Goal: Use online tool/utility: Utilize a website feature to perform a specific function

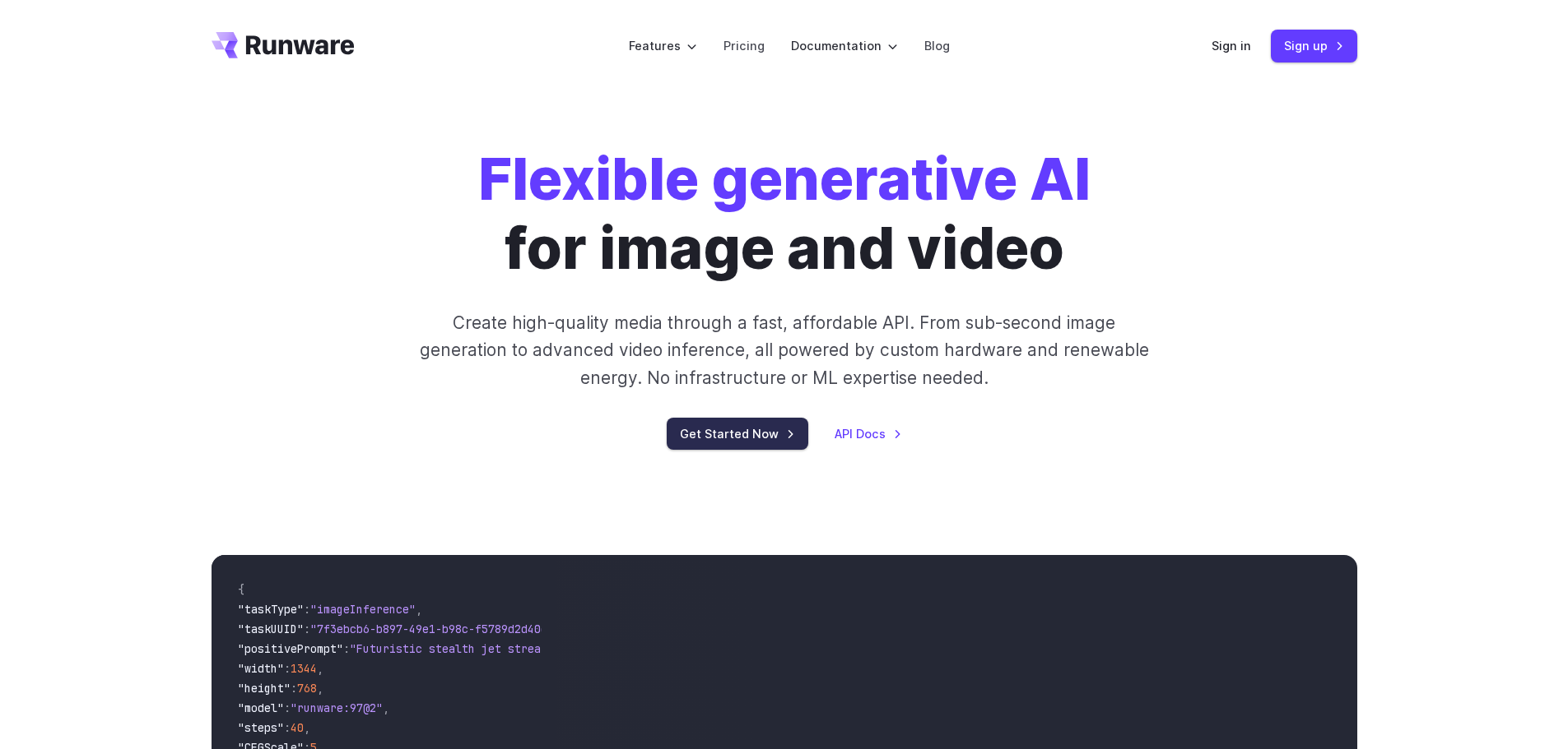
click at [754, 434] on link "Get Started Now" at bounding box center [737, 433] width 142 height 32
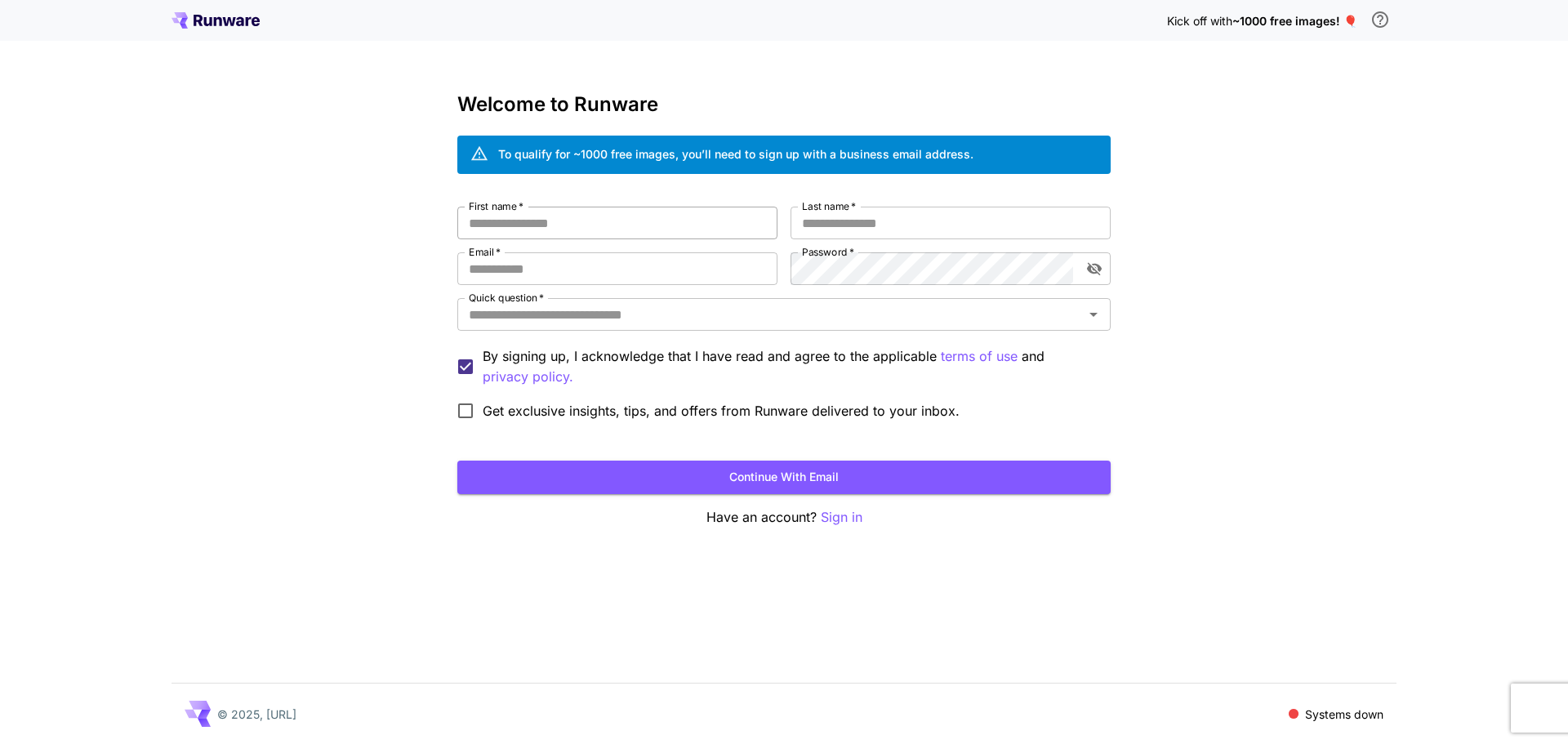
click at [710, 231] on input "First name   *" at bounding box center [617, 223] width 320 height 33
type input "*"
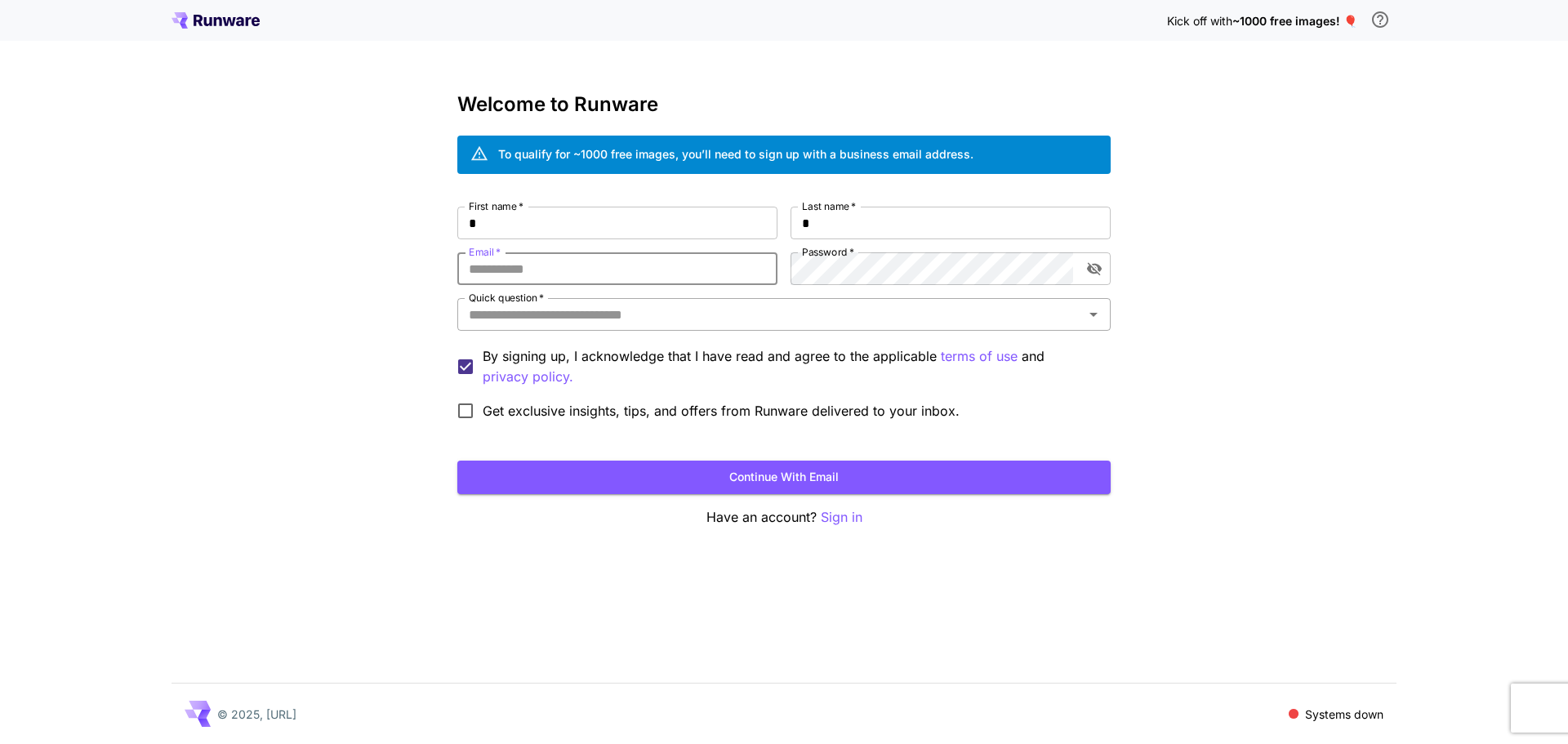
click at [728, 309] on input "Quick question   *" at bounding box center [770, 315] width 617 height 23
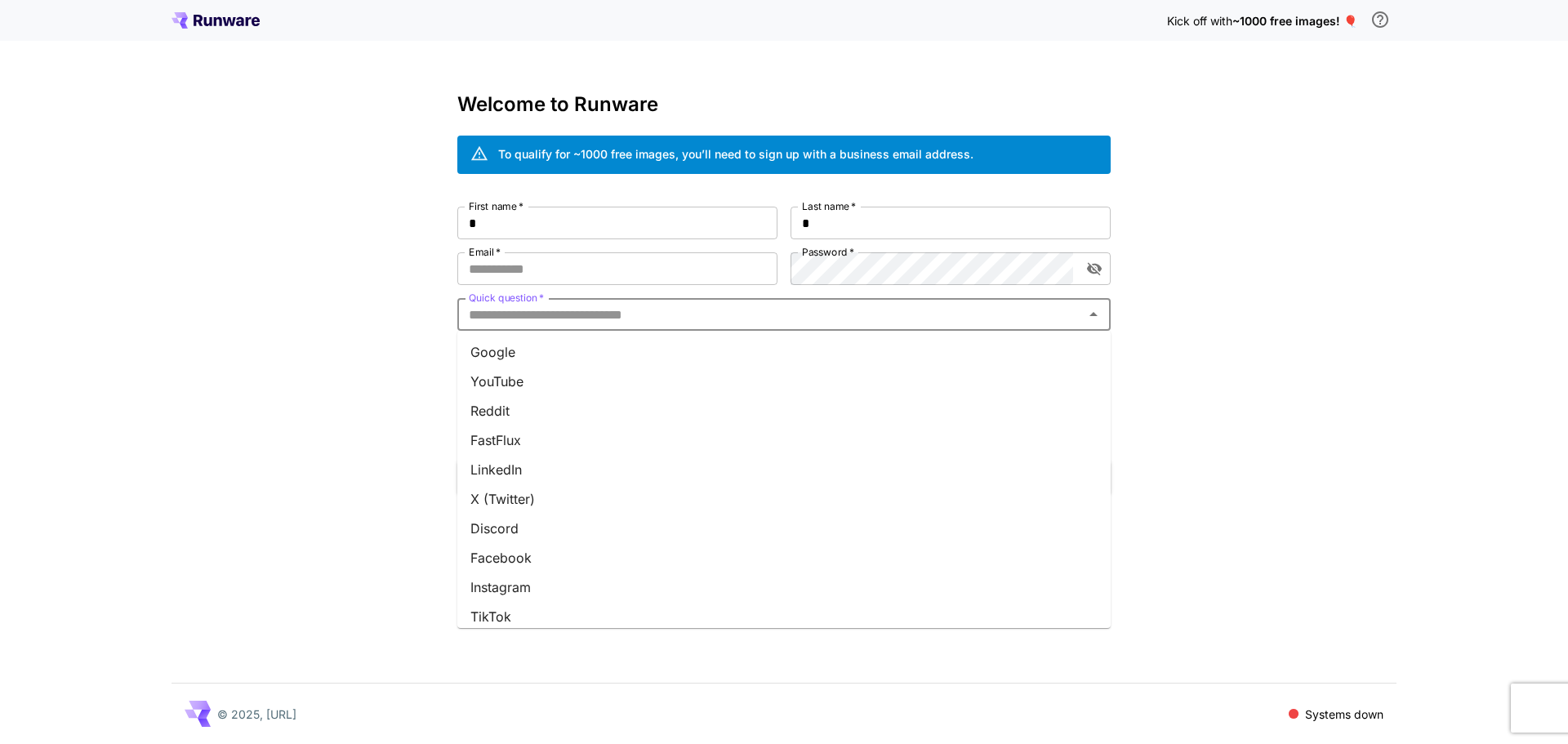
click at [527, 383] on li "YouTube" at bounding box center [784, 382] width 653 height 29
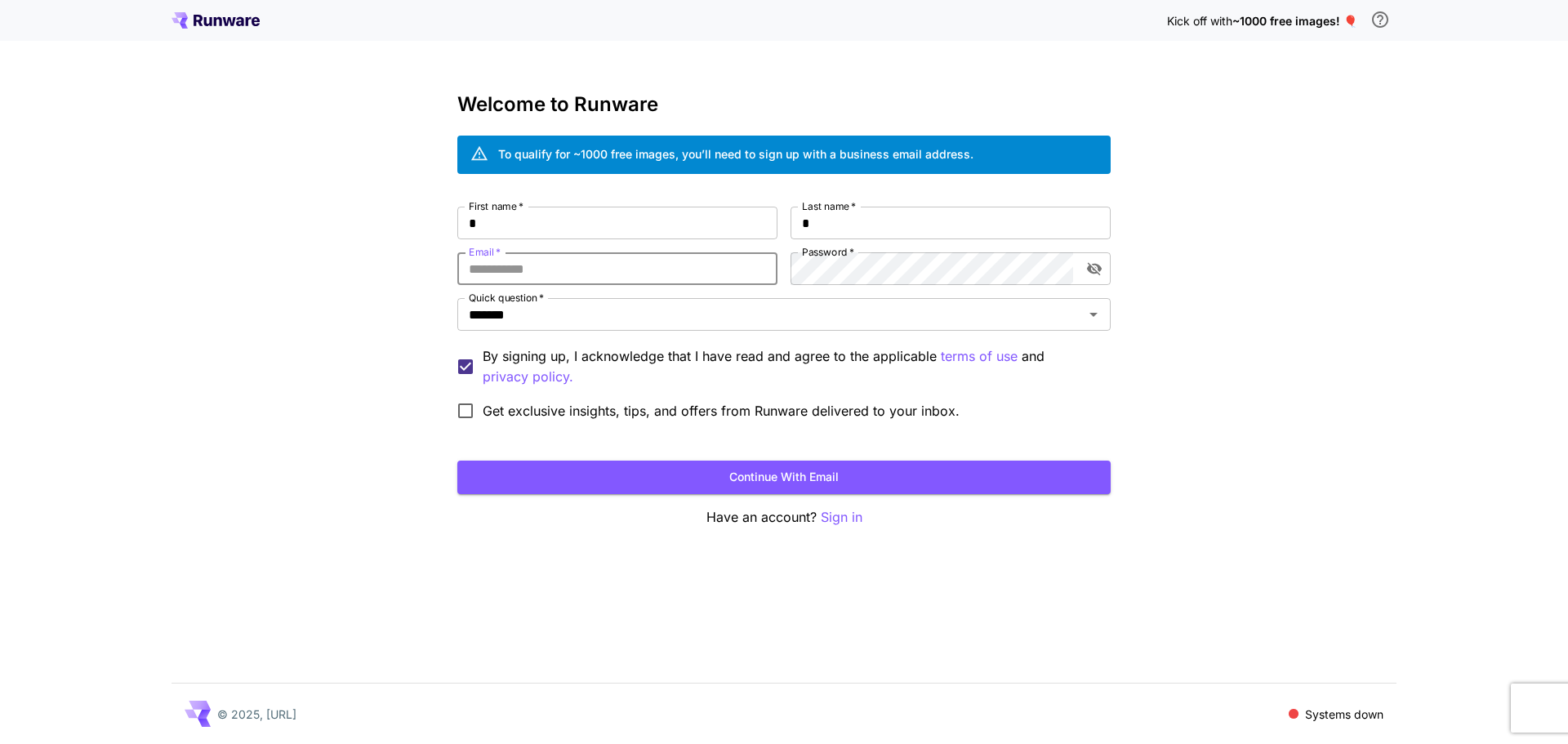
click at [521, 271] on input "Email   *" at bounding box center [617, 269] width 320 height 33
type input "**********"
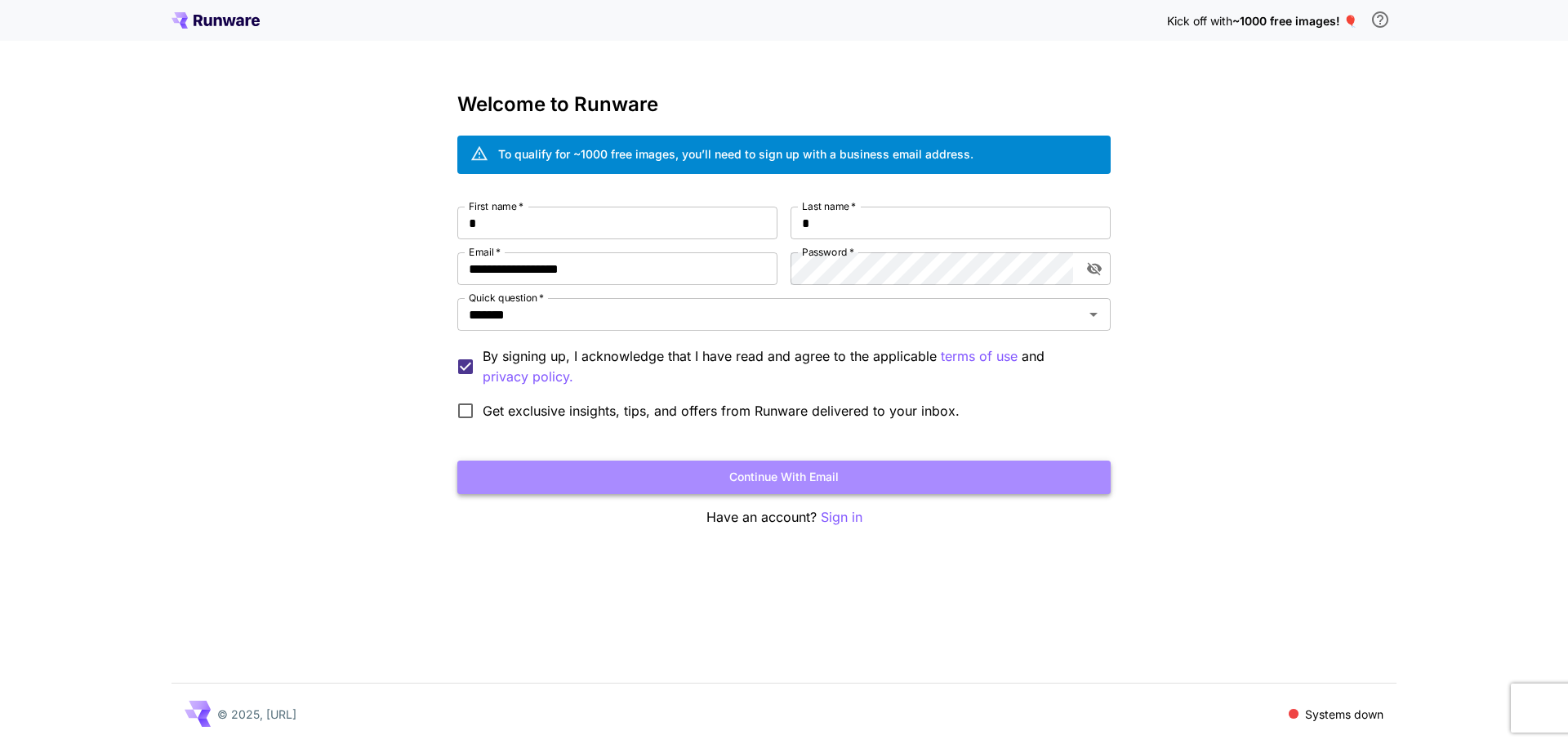
click at [755, 472] on button "Continue with email" at bounding box center [784, 477] width 653 height 33
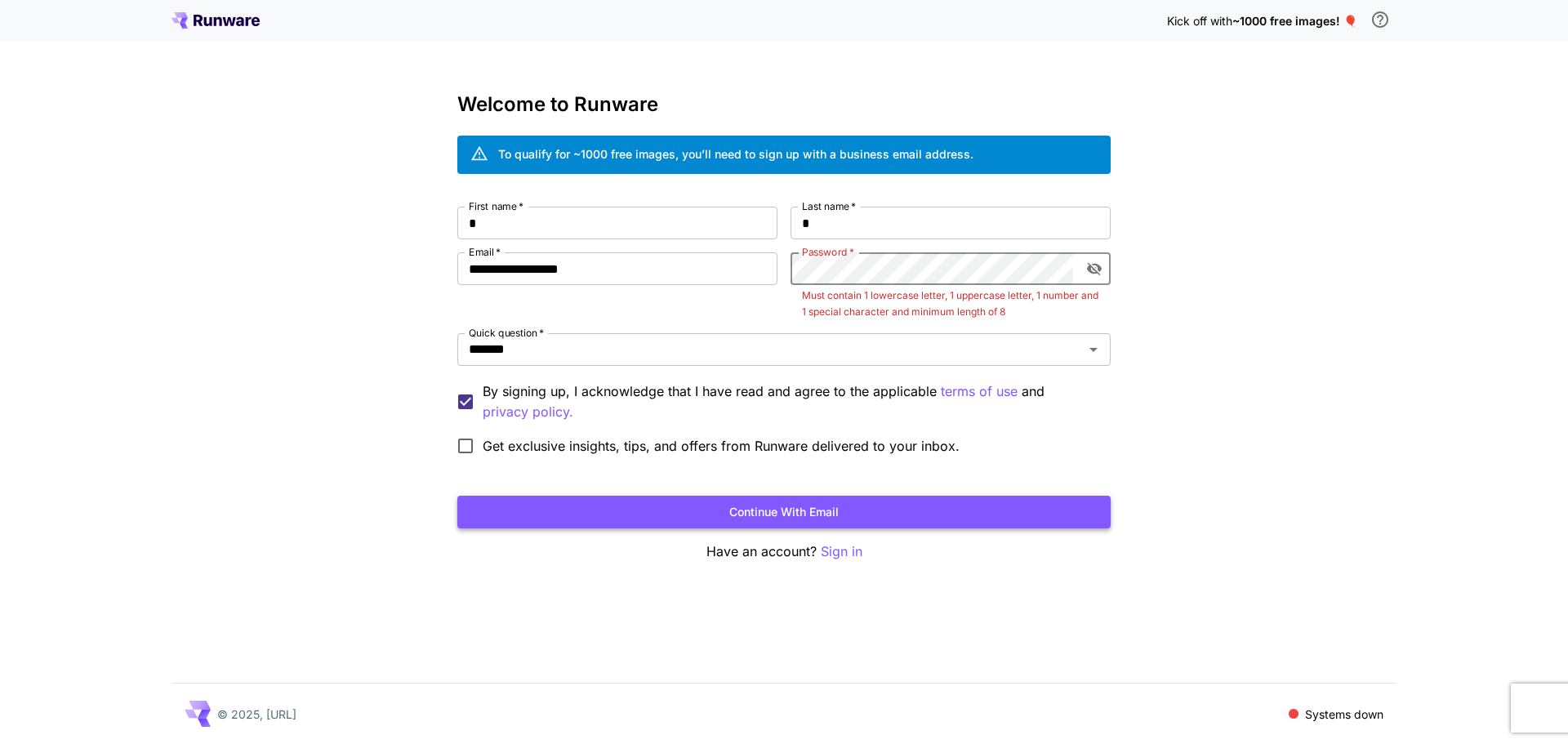
click at [884, 501] on button "Continue with email" at bounding box center [784, 513] width 653 height 33
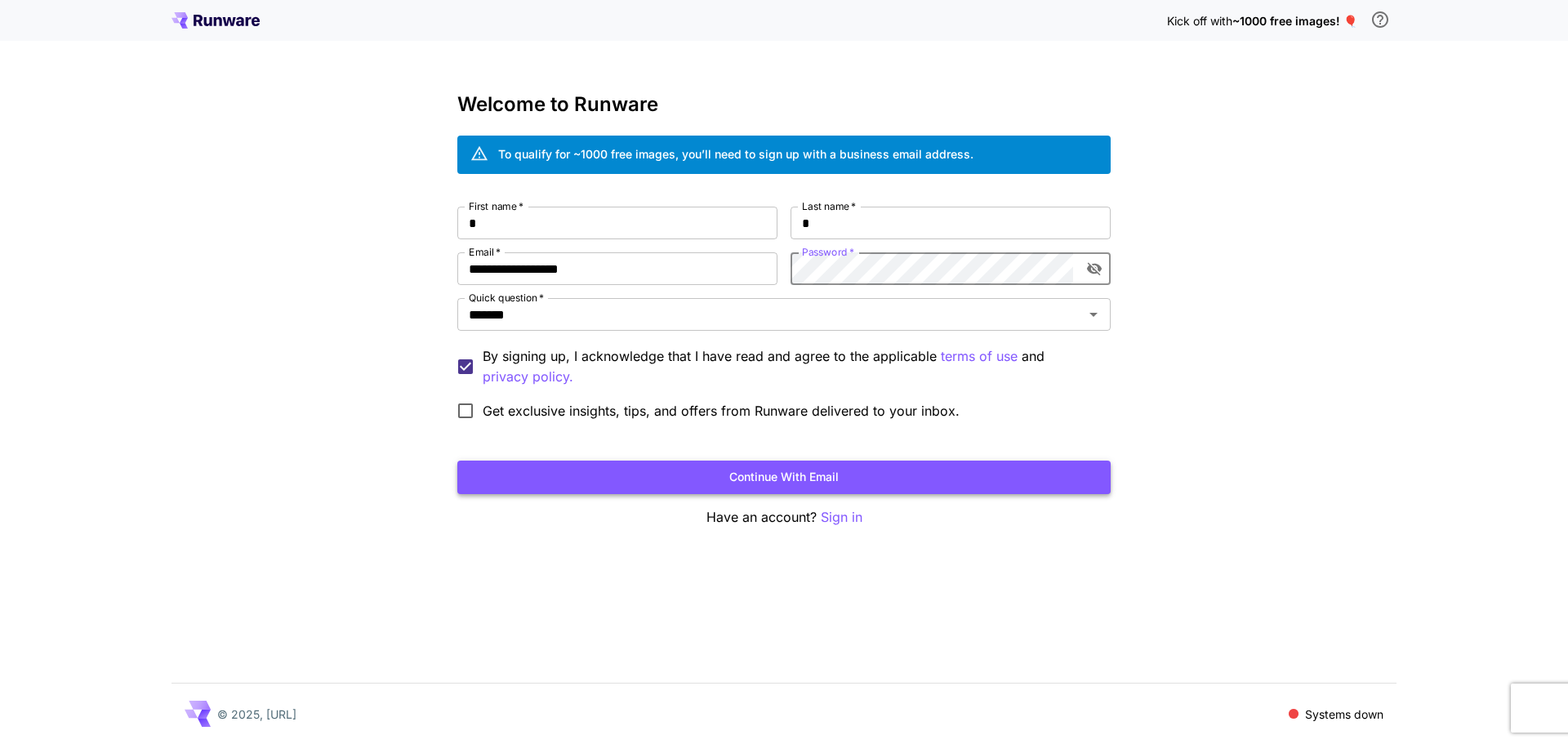
click at [772, 468] on button "Continue with email" at bounding box center [784, 477] width 653 height 33
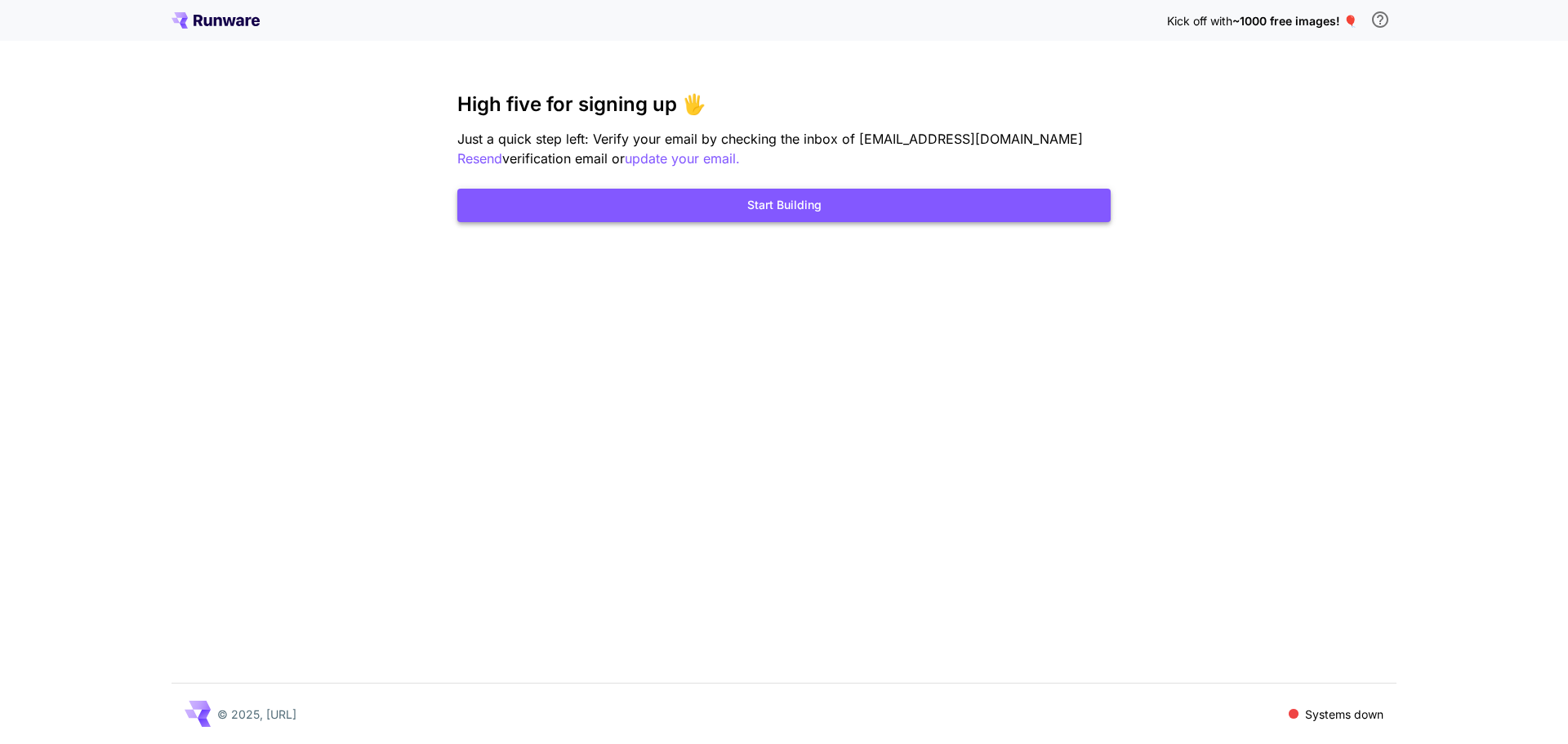
click at [855, 207] on button "Start Building" at bounding box center [784, 205] width 653 height 33
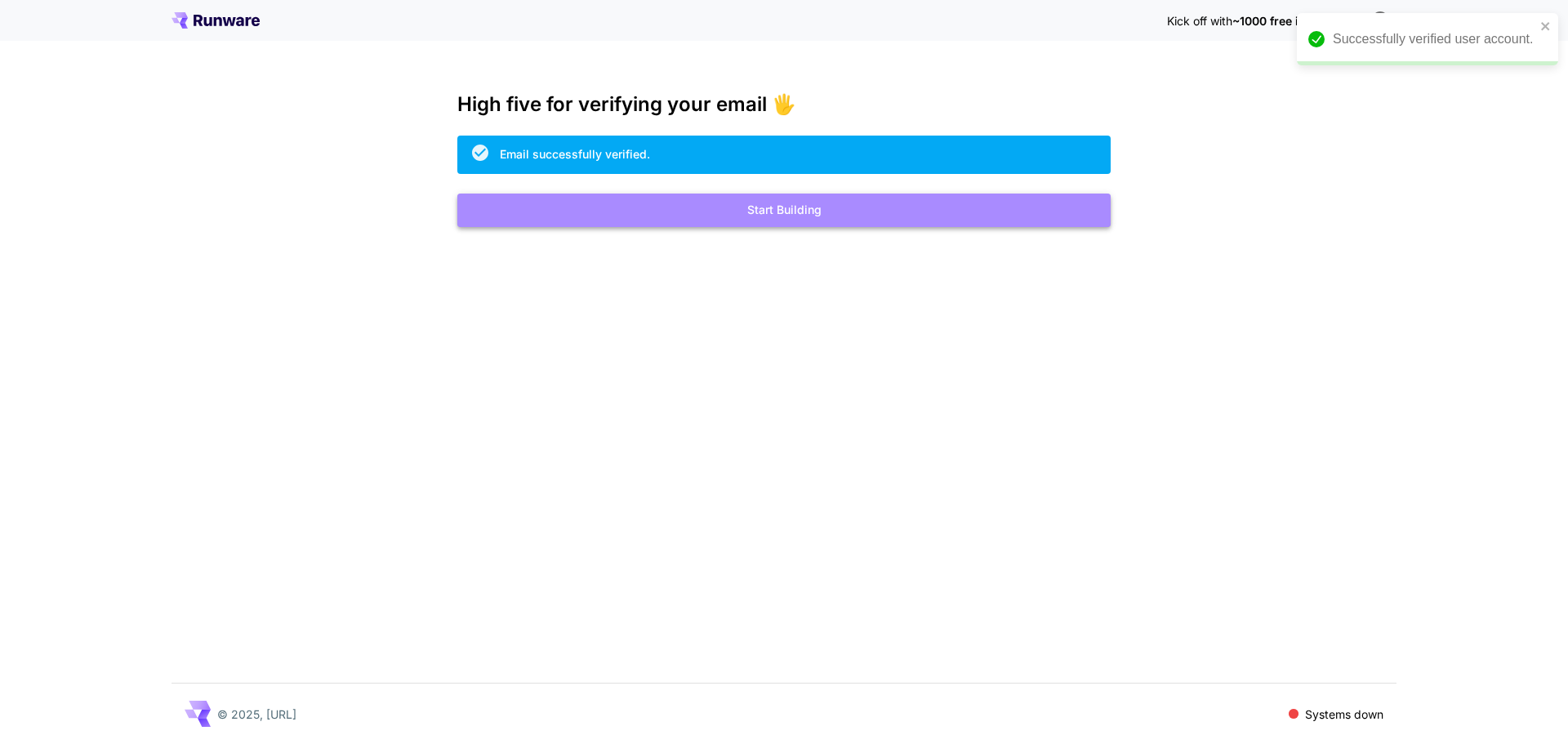
click at [785, 220] on button "Start Building" at bounding box center [784, 210] width 653 height 33
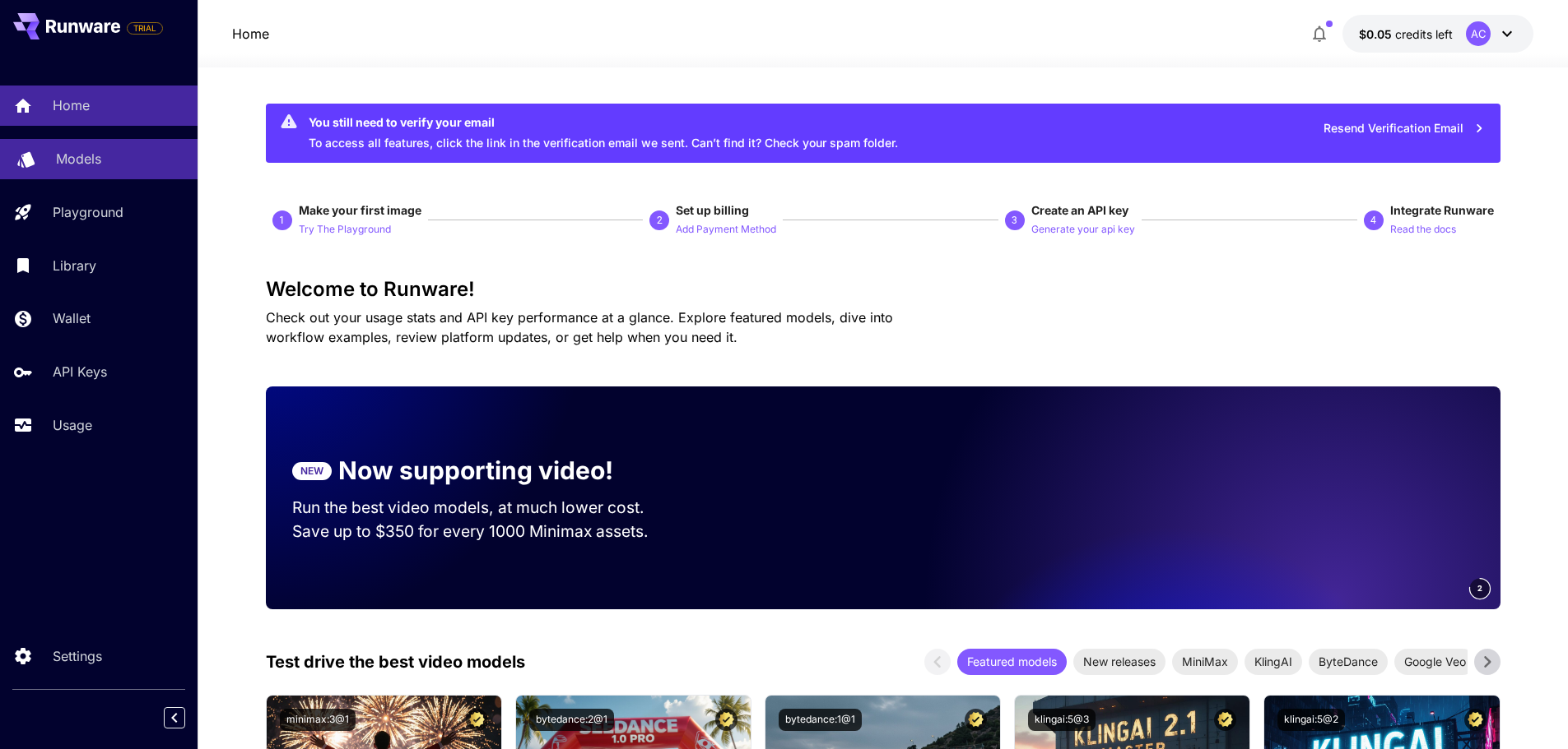
click at [59, 153] on p "Models" at bounding box center [78, 158] width 45 height 20
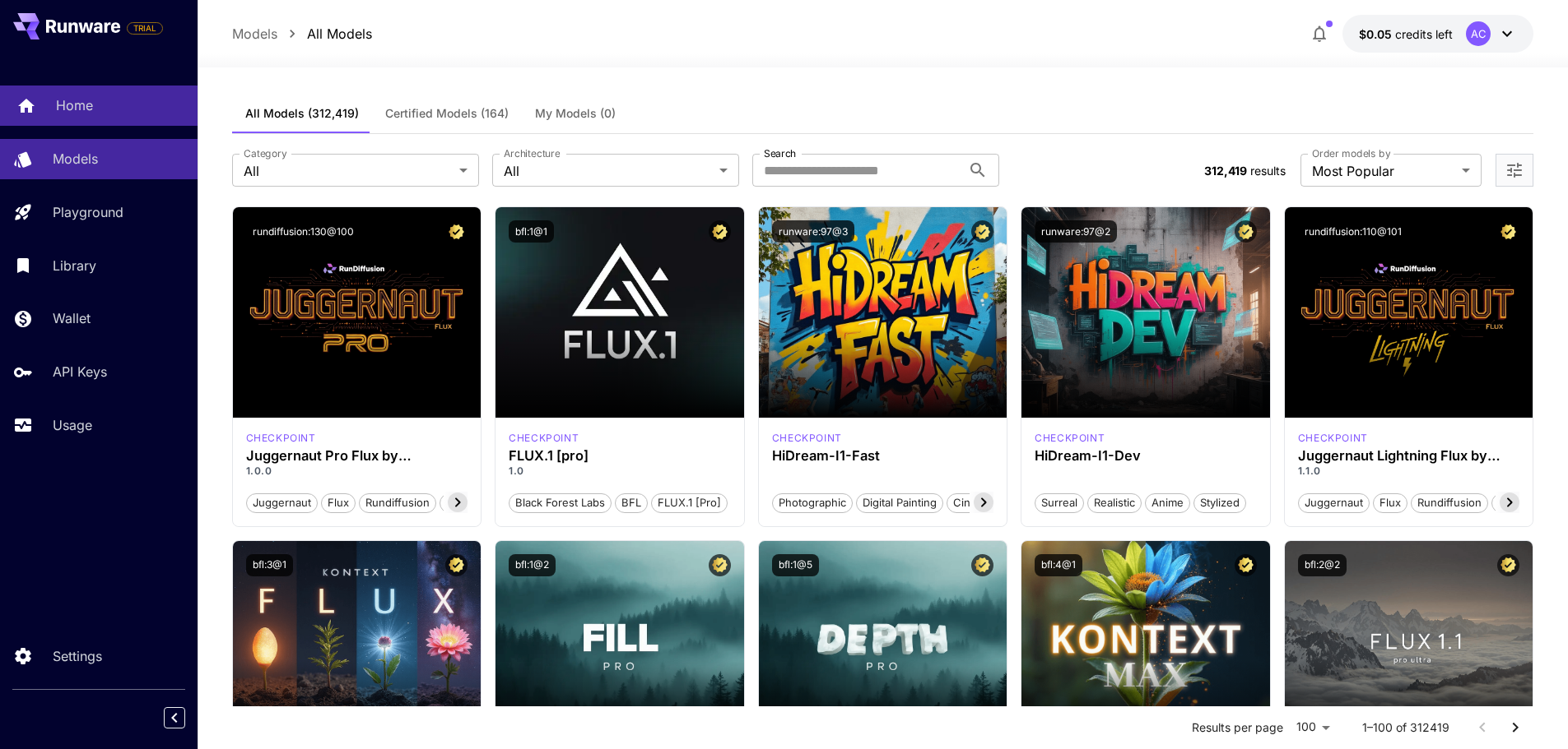
click at [78, 99] on p "Home" at bounding box center [74, 106] width 37 height 20
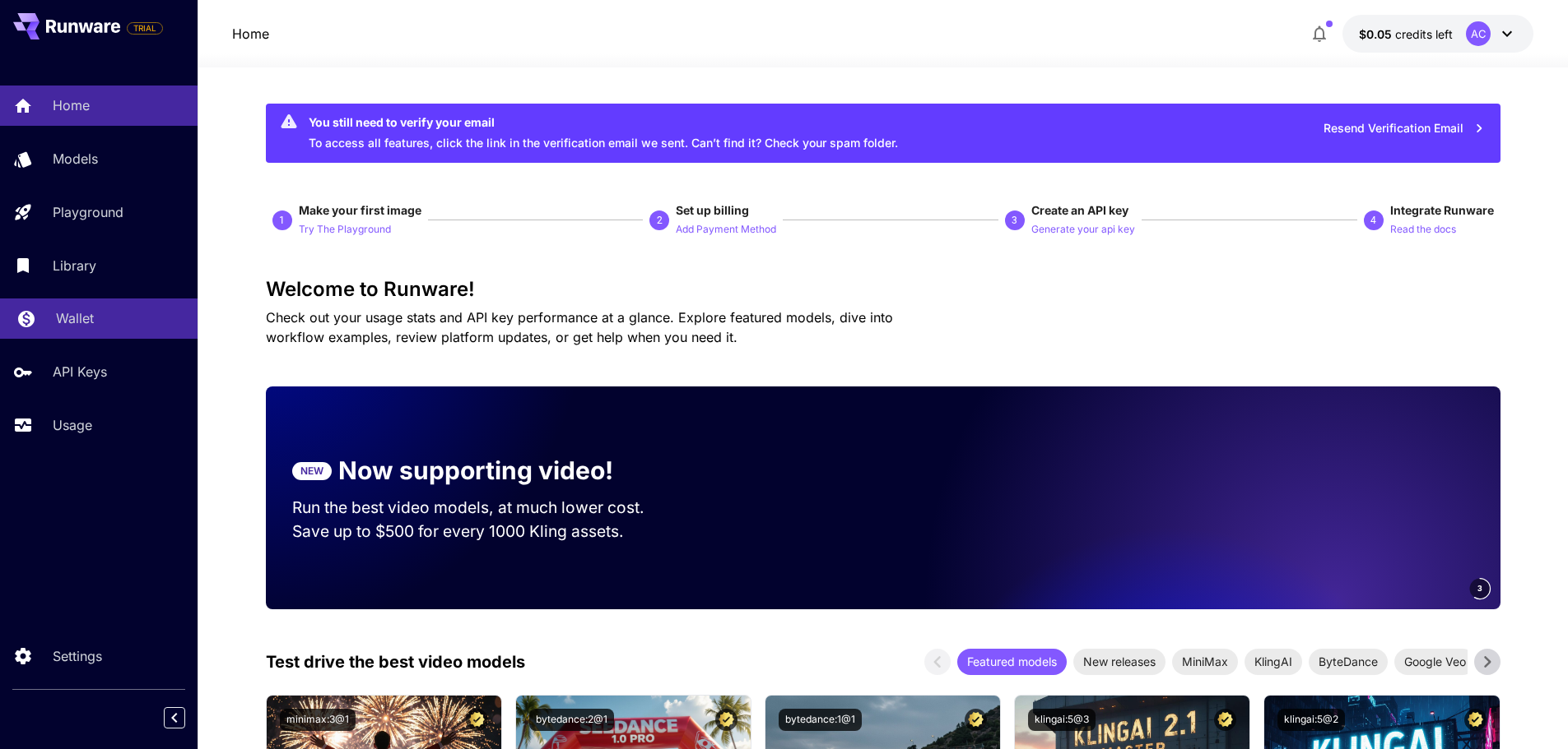
click at [65, 327] on p "Wallet" at bounding box center [74, 318] width 38 height 20
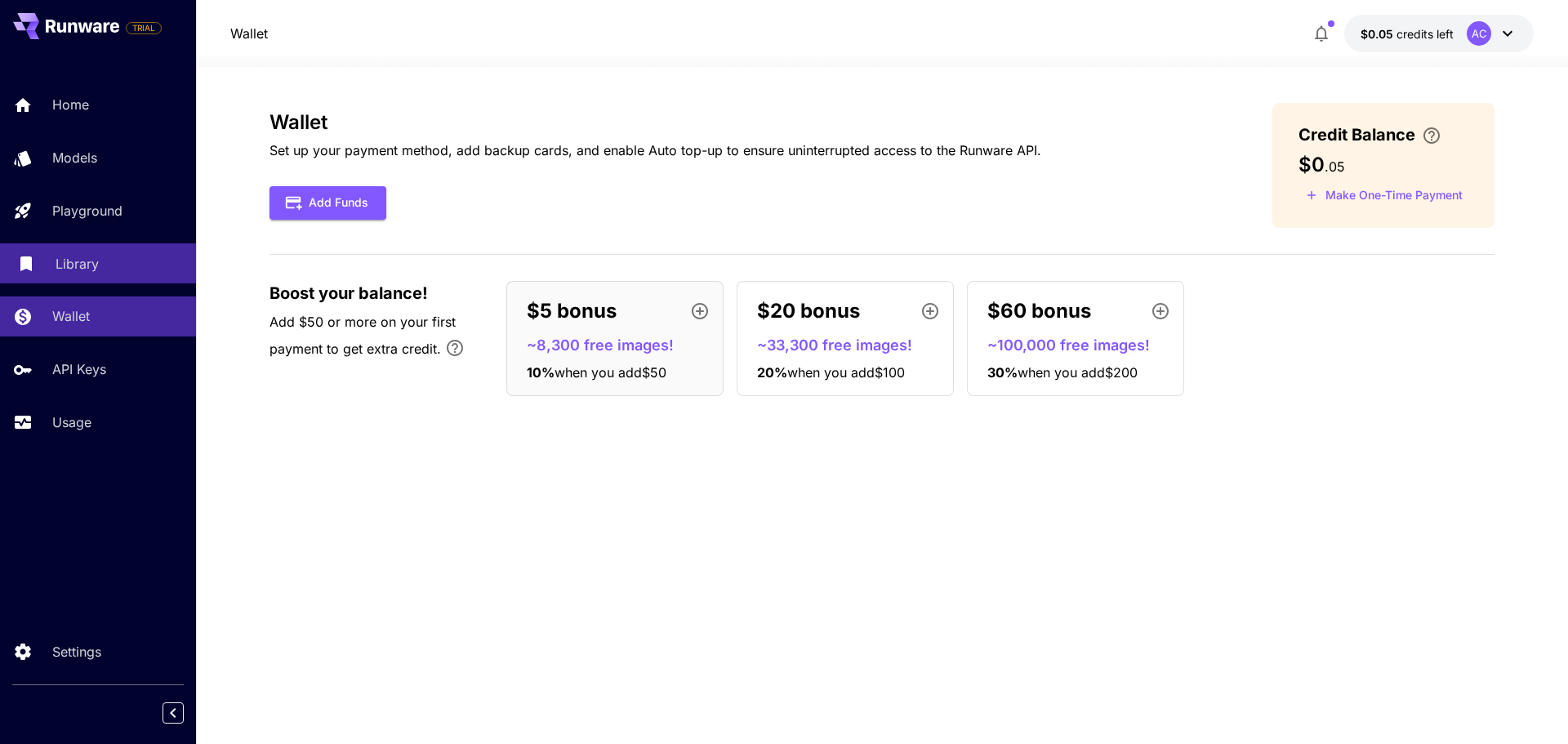
click at [114, 266] on div "Library" at bounding box center [118, 264] width 127 height 19
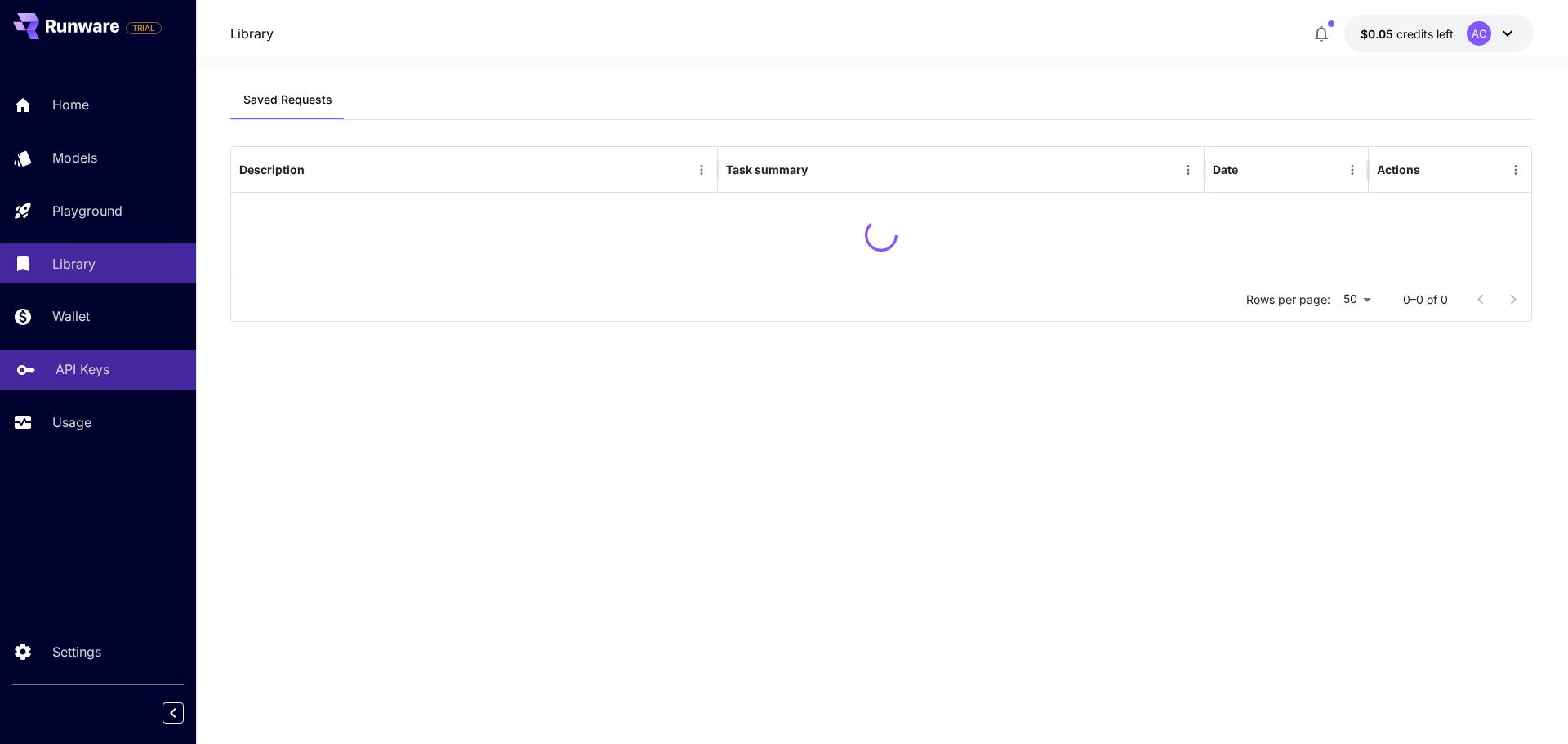
click at [90, 355] on link "API Keys" at bounding box center [98, 369] width 196 height 40
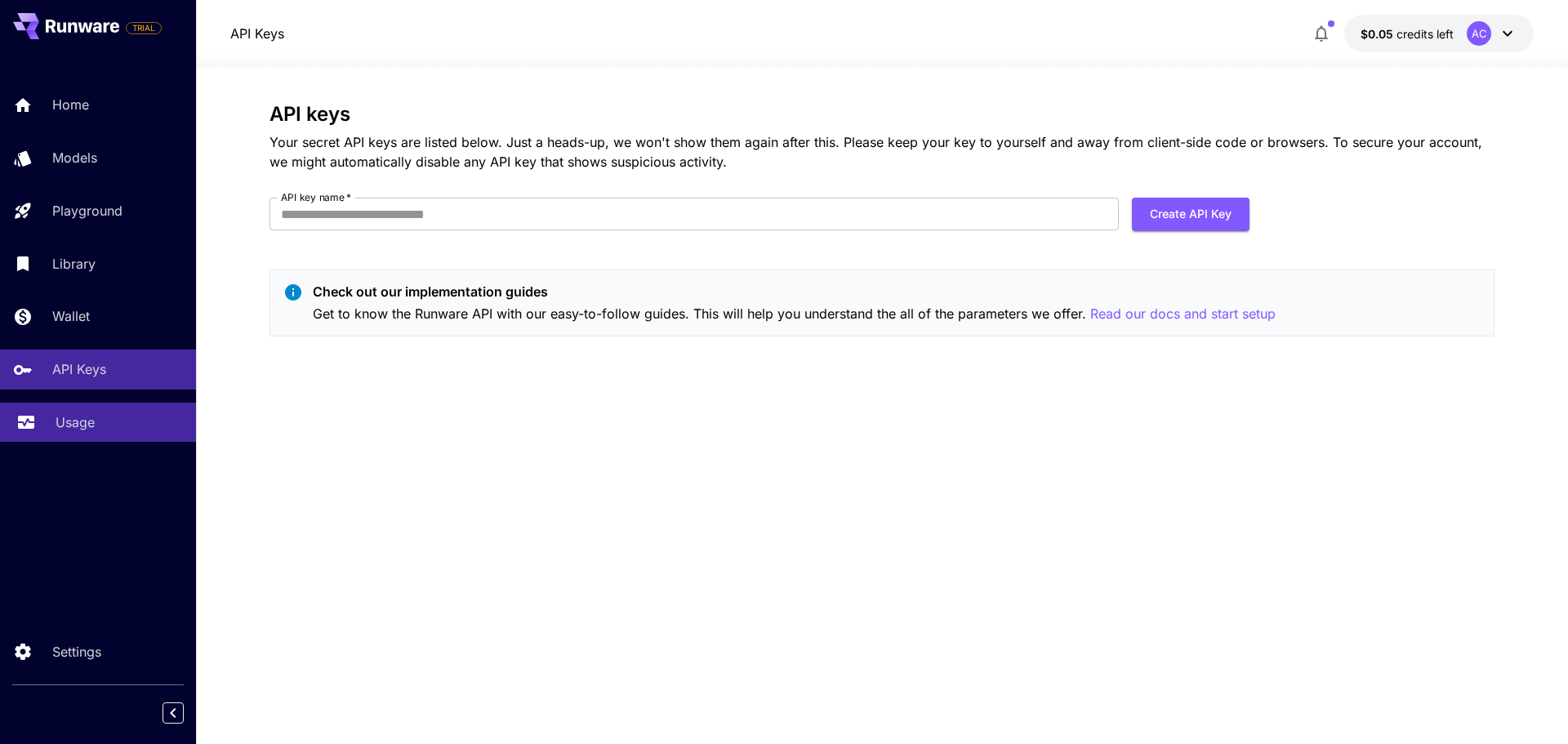
click at [84, 420] on p "Usage" at bounding box center [75, 423] width 39 height 19
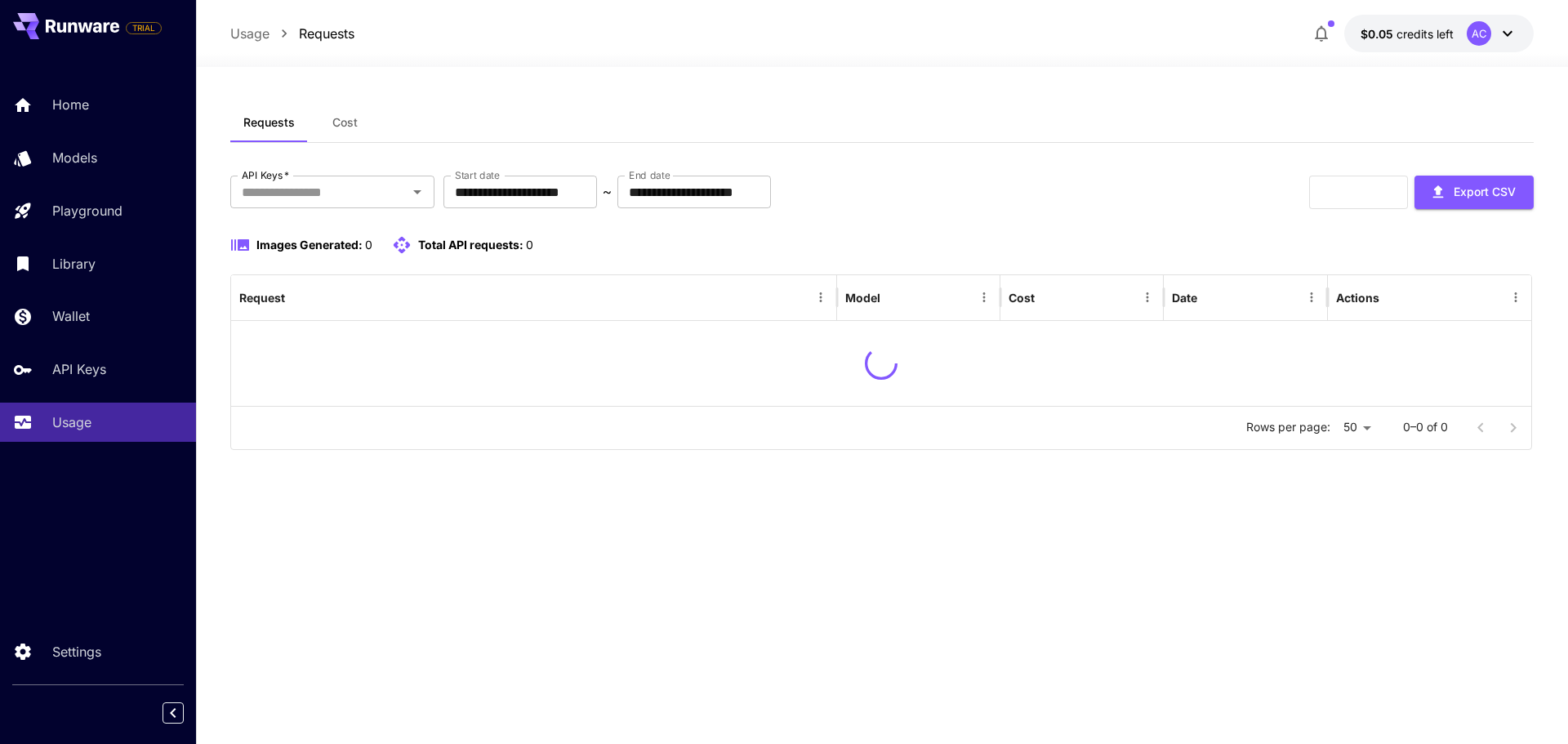
click at [88, 131] on div "Home Models Playground Library Wallet API Keys Usage" at bounding box center [98, 263] width 196 height 357
click at [93, 114] on div "Home" at bounding box center [118, 105] width 127 height 19
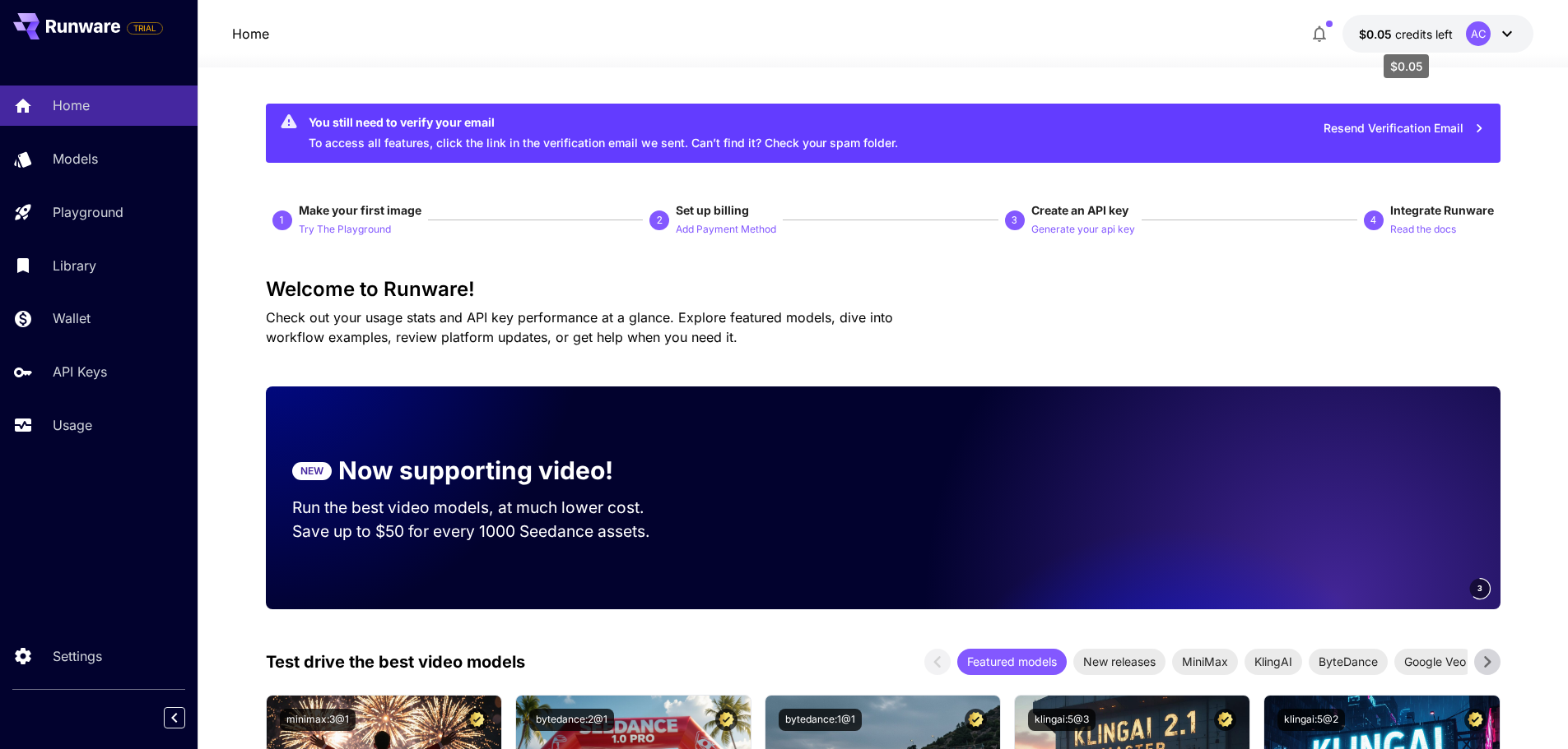
click at [1384, 32] on span "$0.05" at bounding box center [1376, 34] width 36 height 14
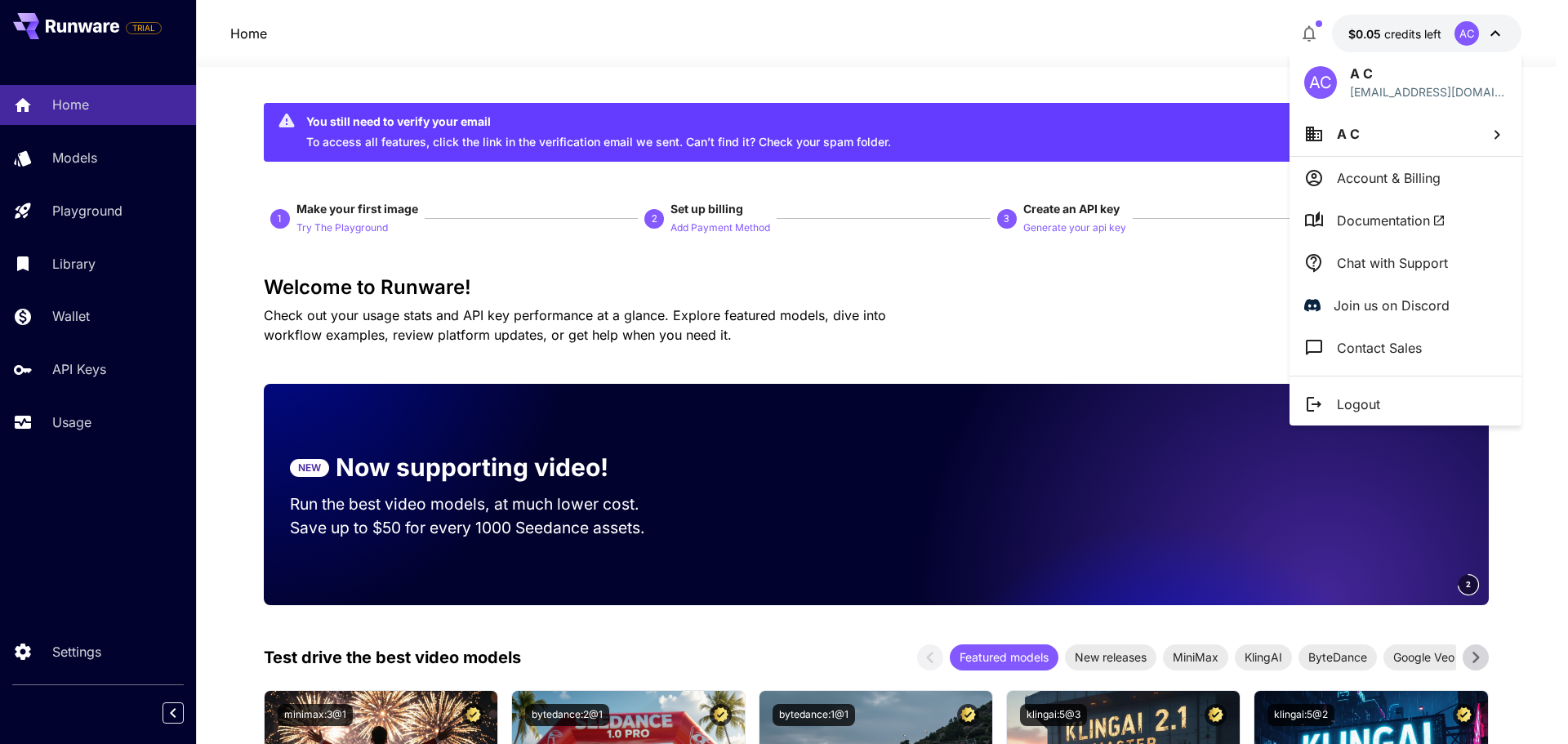
click at [1374, 32] on div at bounding box center [784, 372] width 1568 height 744
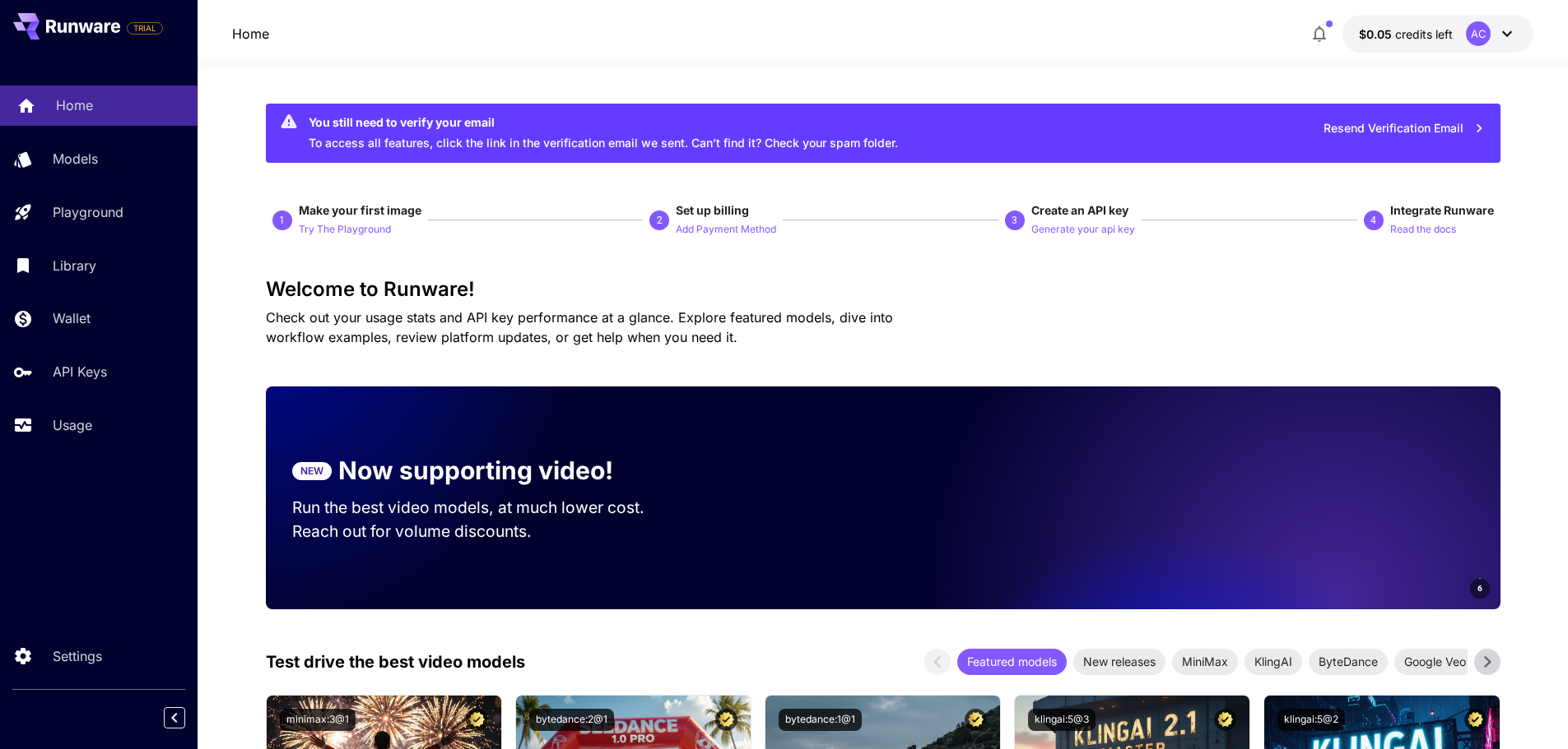
click at [72, 112] on p "Home" at bounding box center [74, 106] width 37 height 20
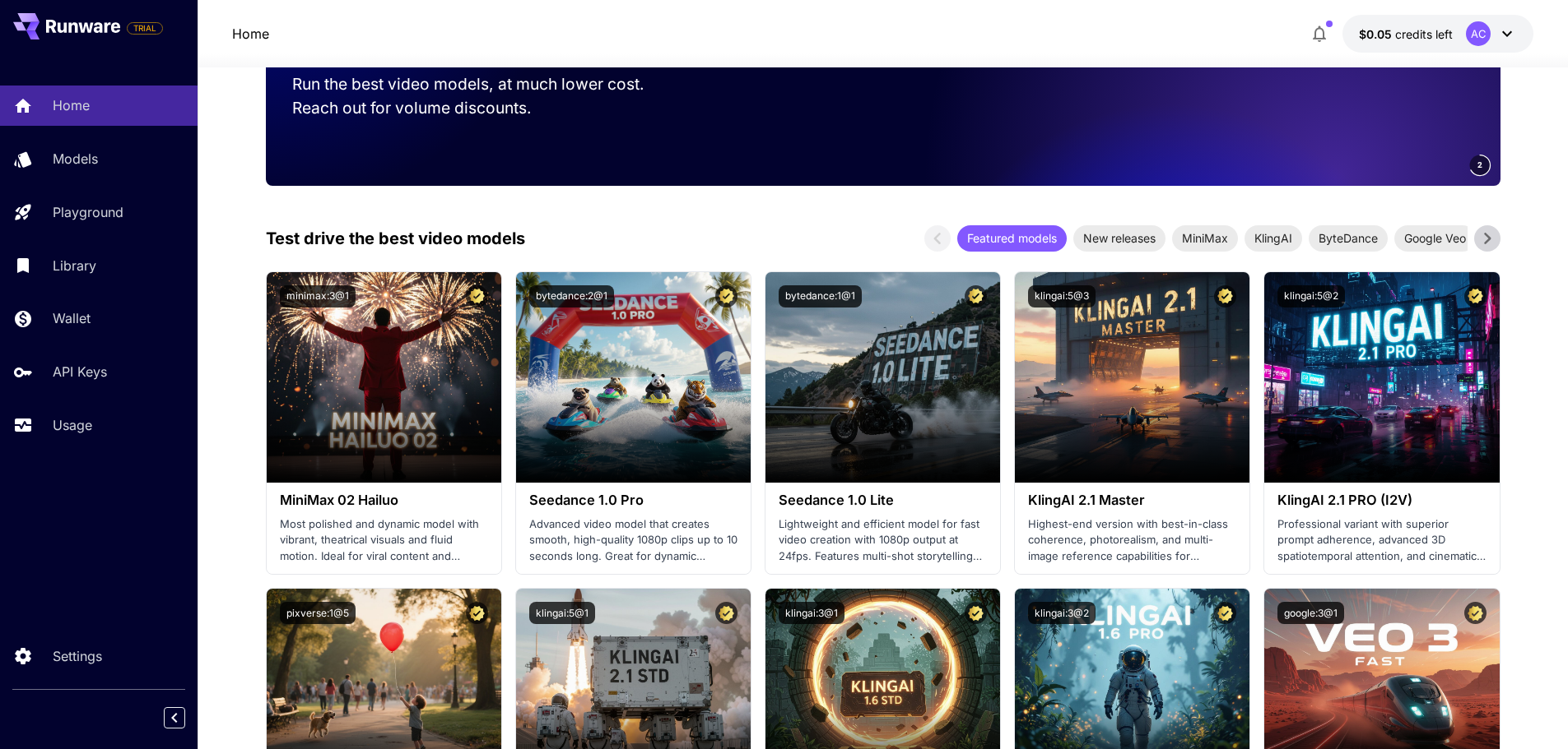
scroll to position [330, 0]
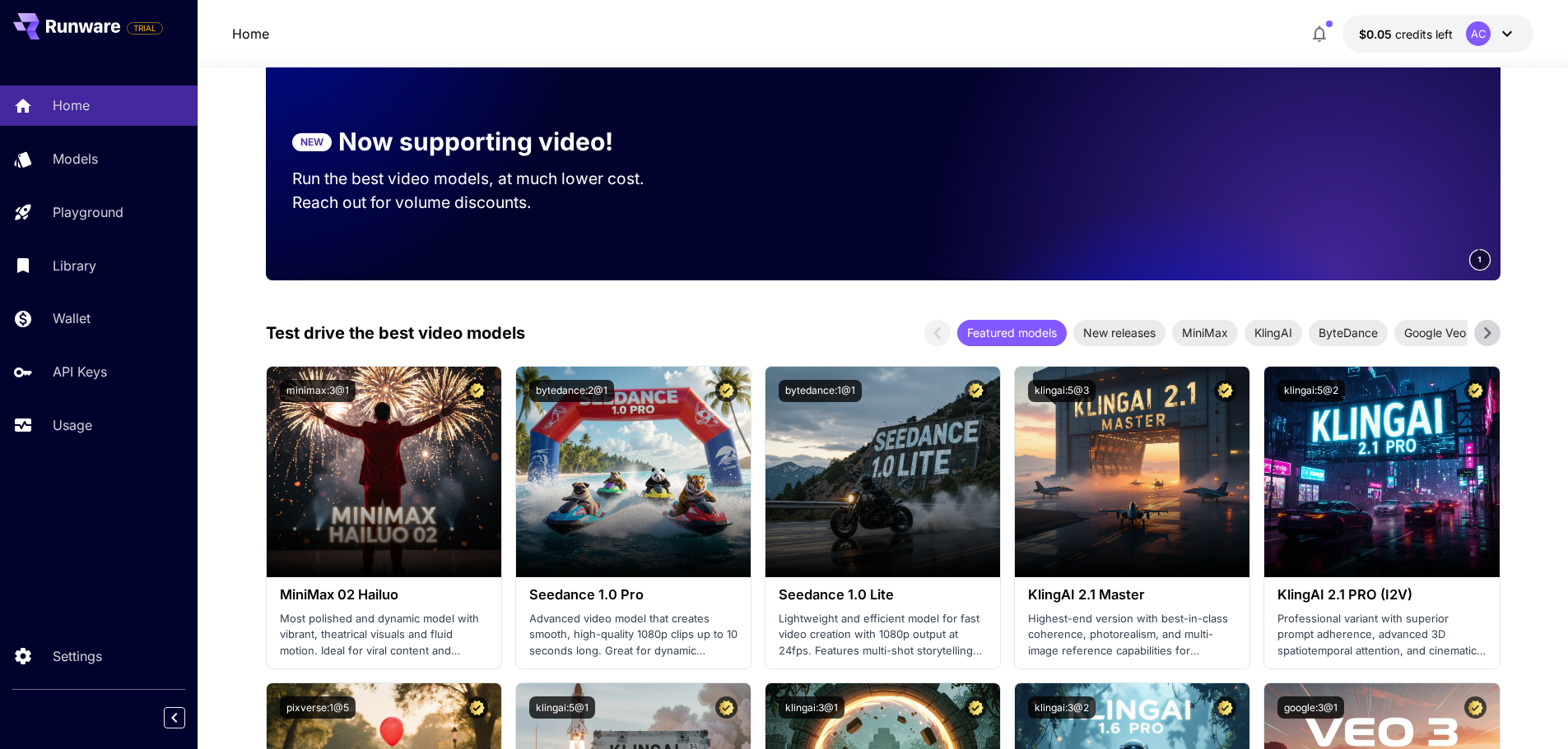
click at [1486, 330] on icon at bounding box center [1487, 333] width 7 height 12
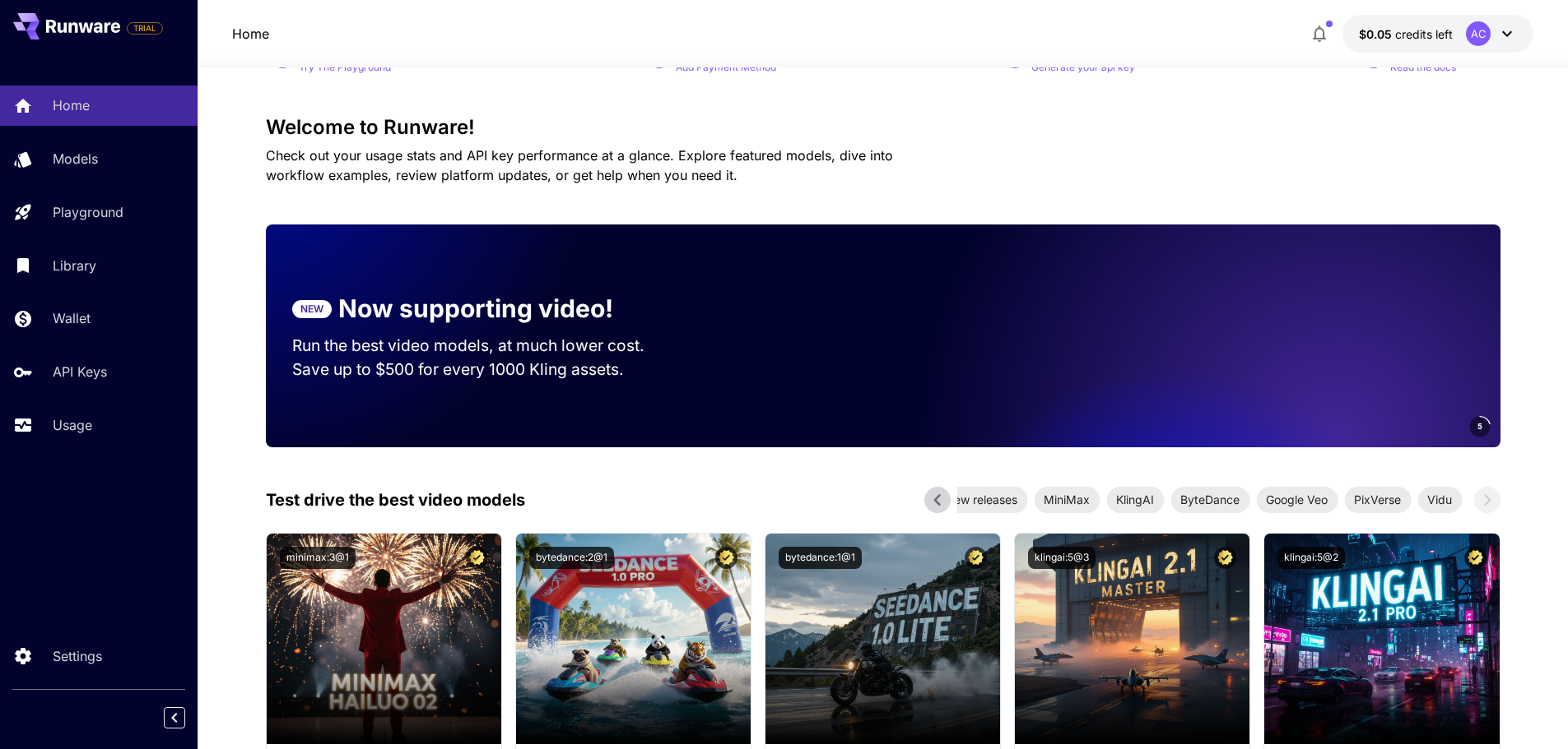
scroll to position [0, 0]
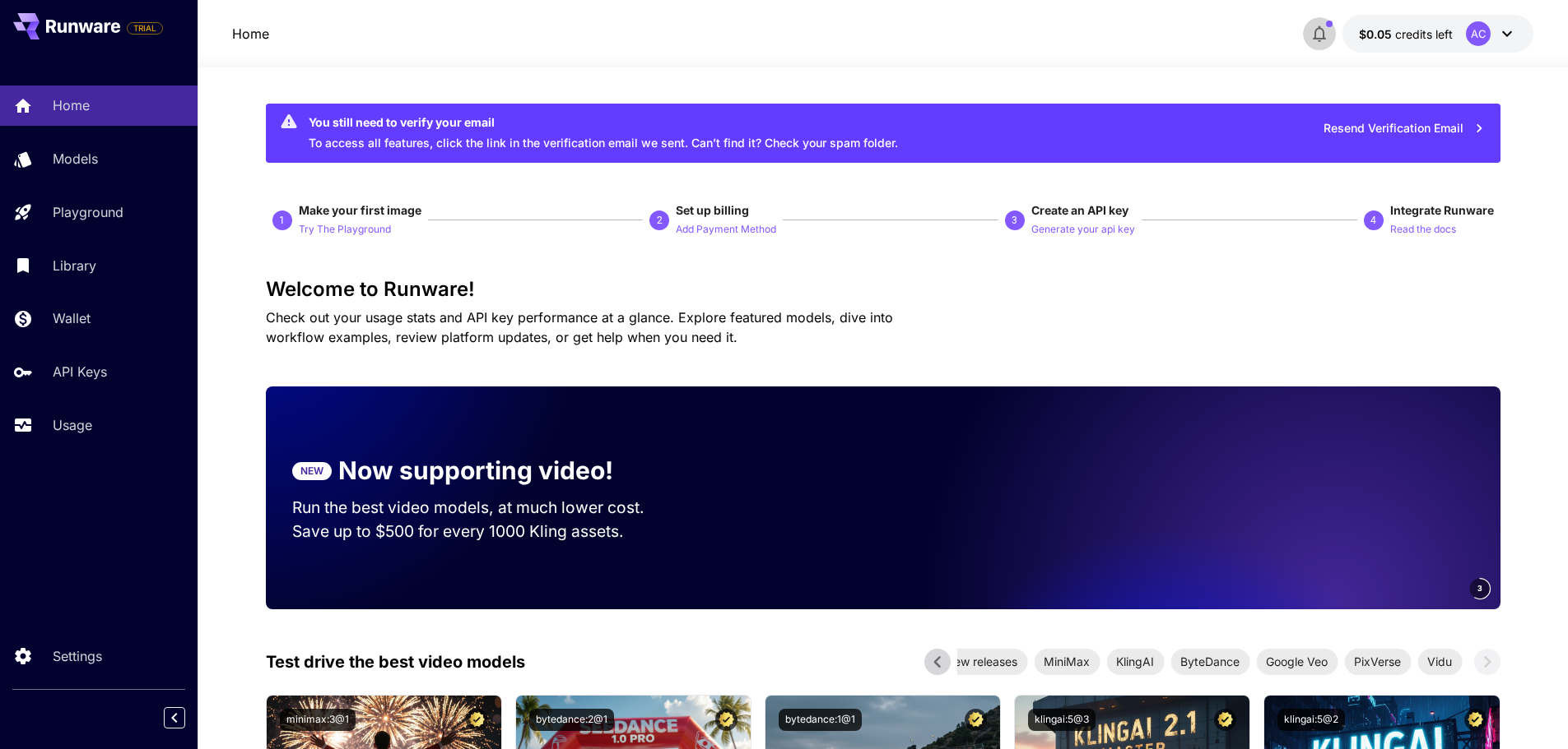
click at [1324, 29] on icon "button" at bounding box center [1319, 34] width 13 height 17
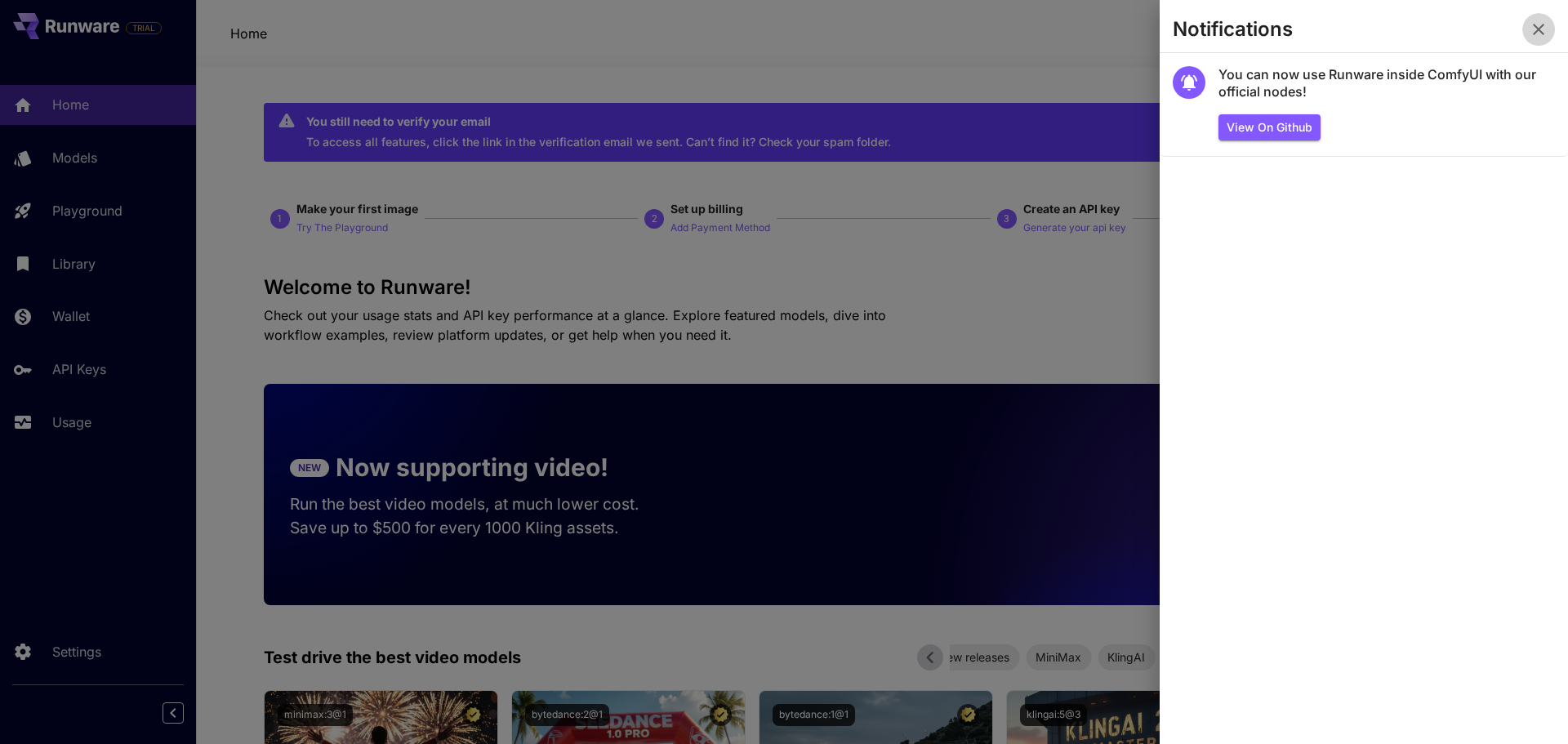
click at [1541, 25] on icon "button" at bounding box center [1539, 29] width 19 height 19
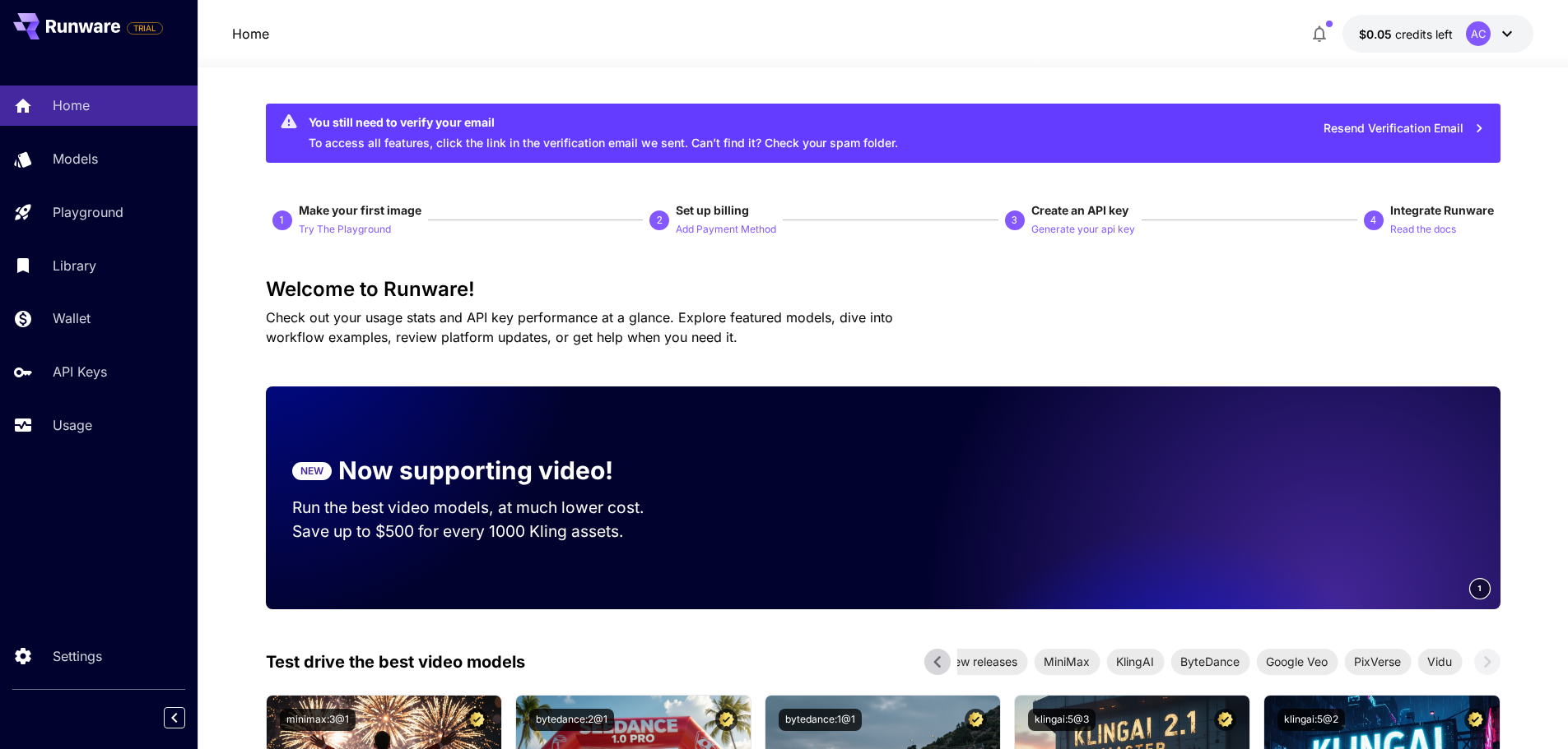
click at [1319, 32] on icon "button" at bounding box center [1319, 33] width 20 height 20
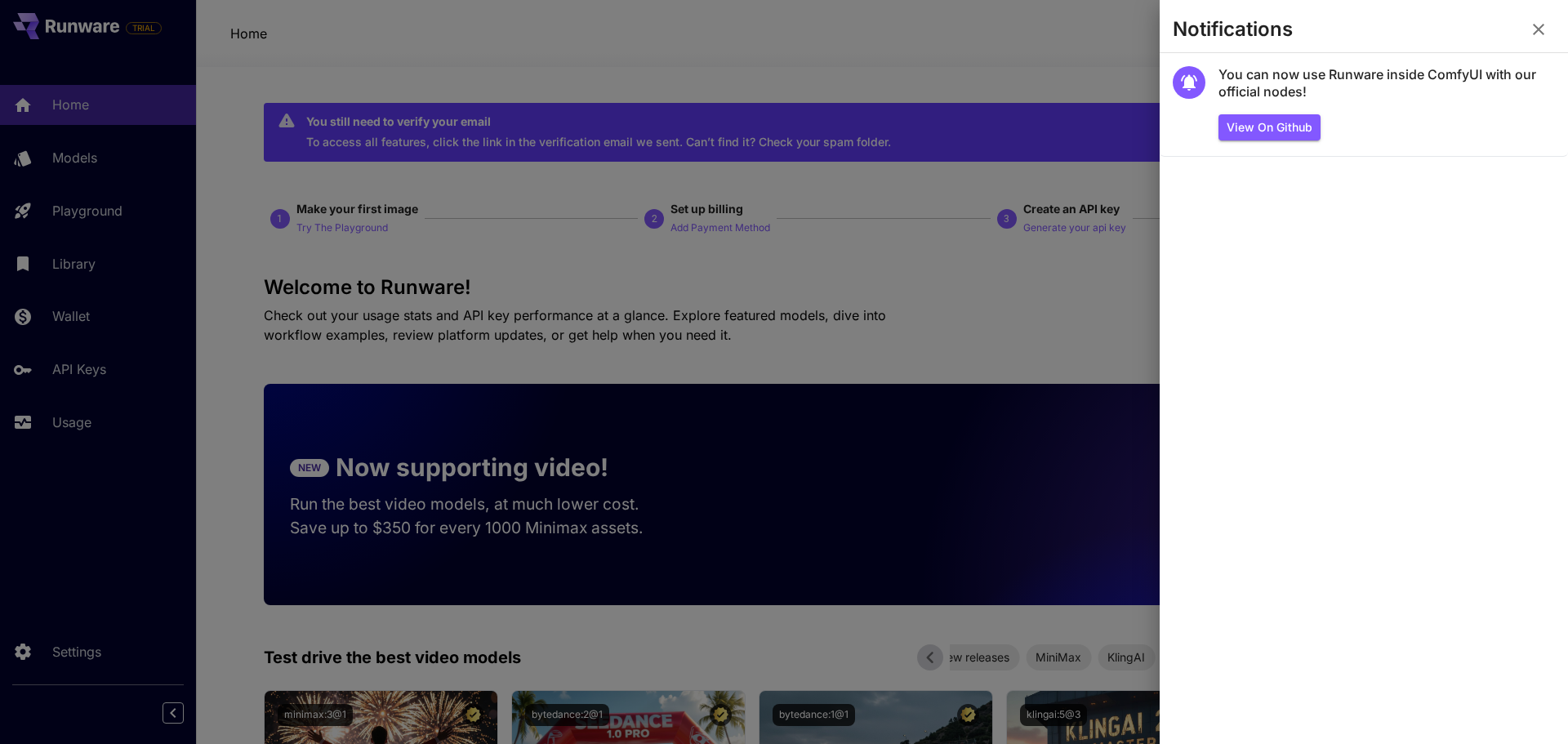
click at [1526, 25] on button "button" at bounding box center [1539, 29] width 33 height 33
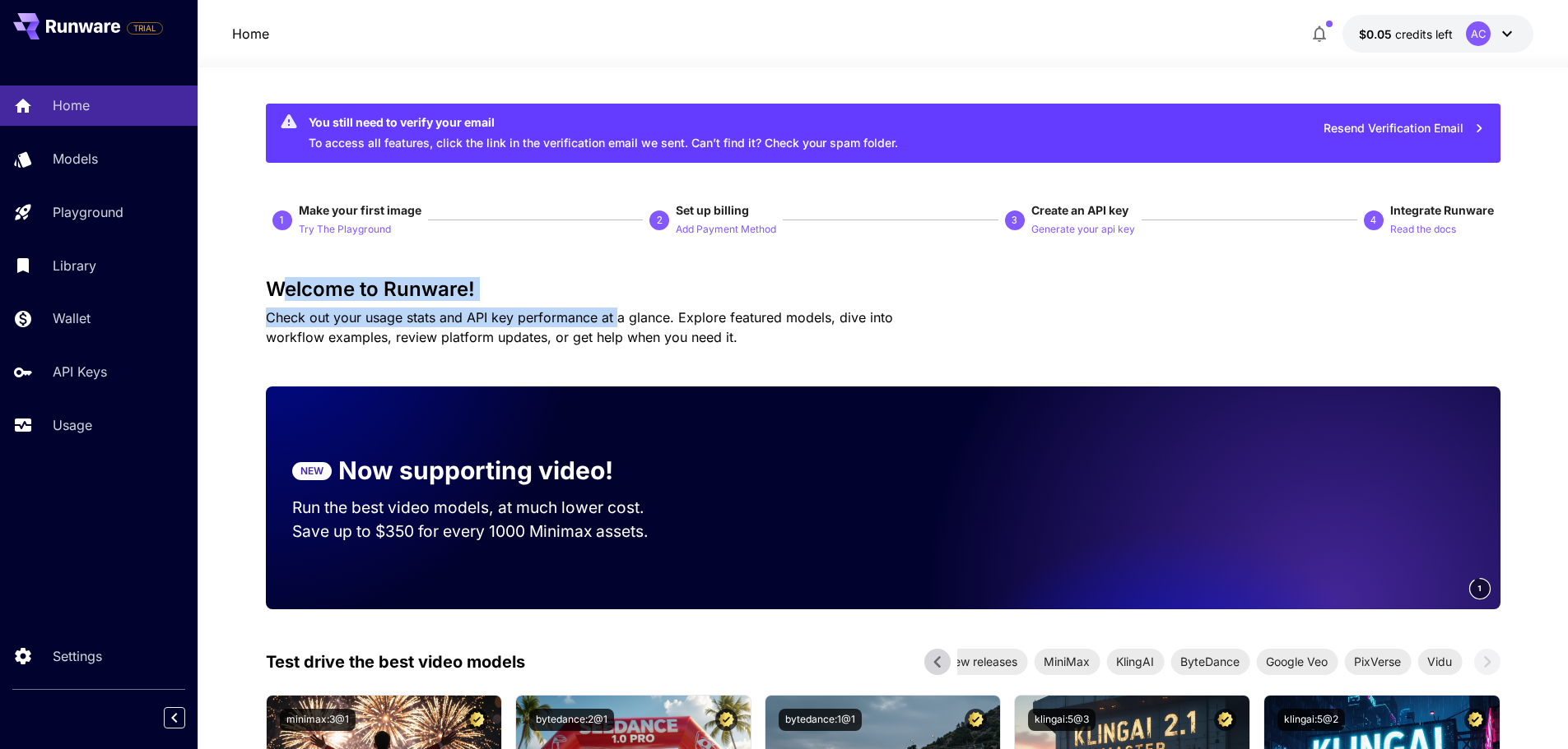
drag, startPoint x: 278, startPoint y: 291, endPoint x: 615, endPoint y: 307, distance: 337.4
click at [615, 307] on div "Welcome to Runware! Check out your usage stats and API key performance at a gla…" at bounding box center [883, 312] width 1234 height 69
click at [615, 308] on p "Check out your usage stats and API key performance at a glance. Explore feature…" at bounding box center [608, 328] width 685 height 39
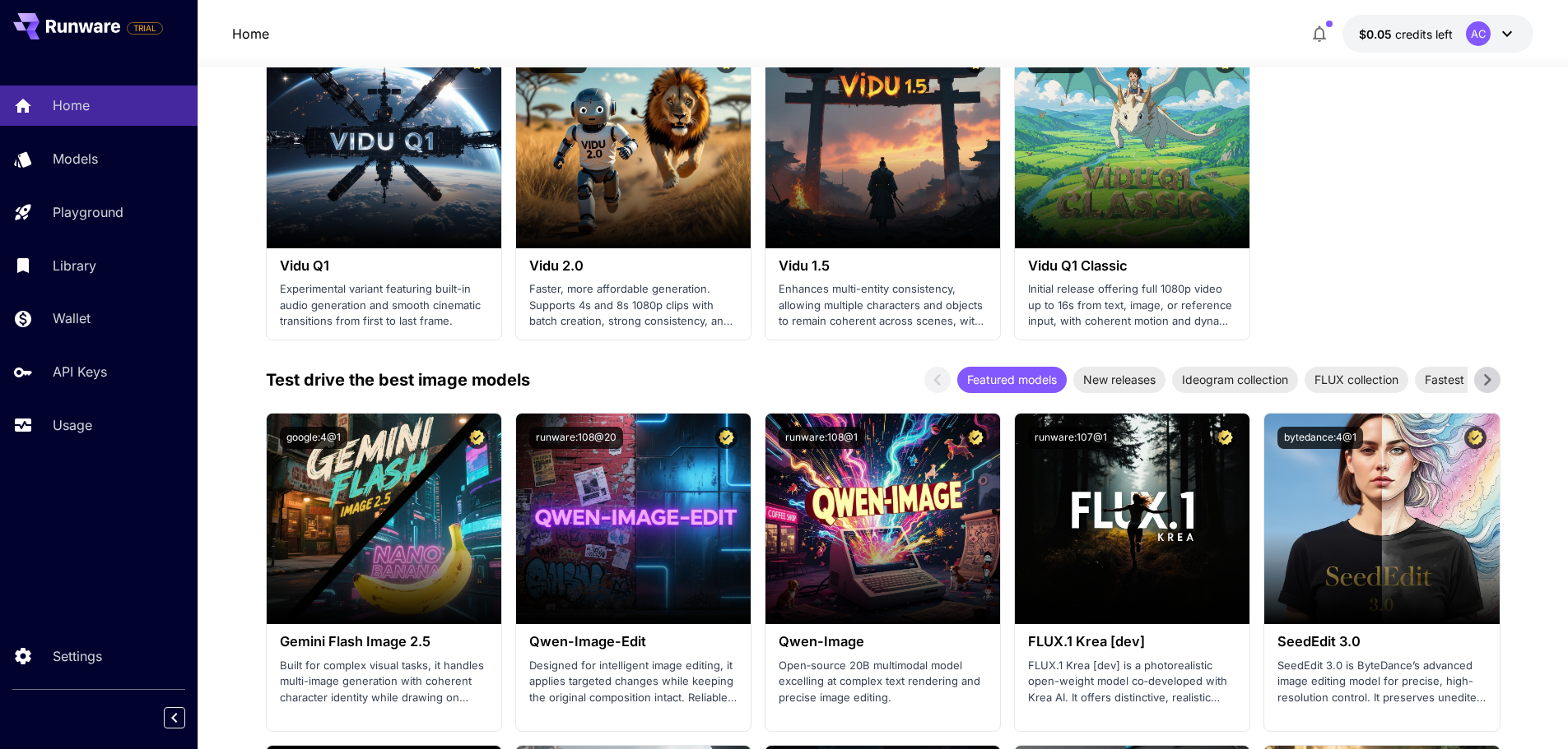
scroll to position [1646, 0]
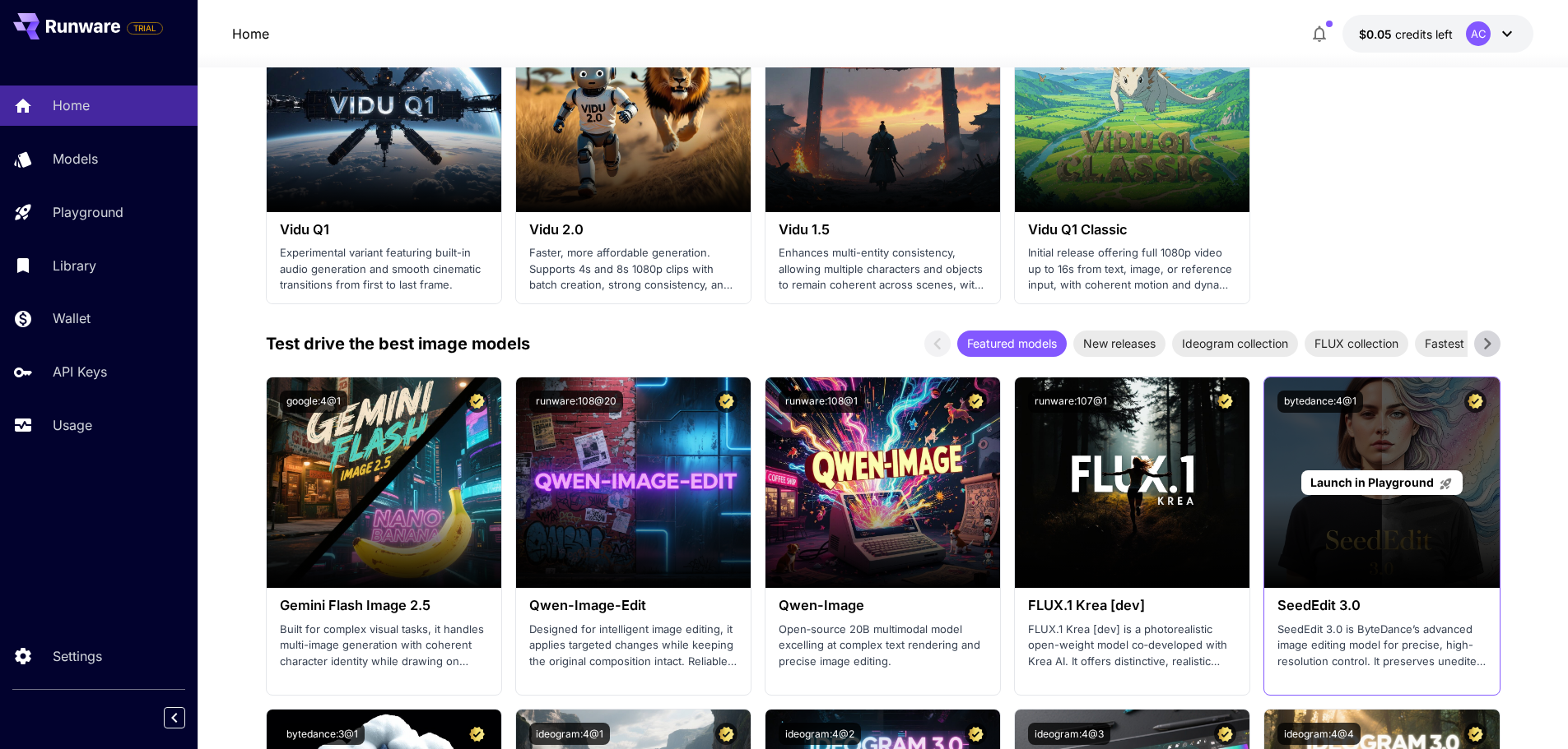
click at [1366, 542] on div "Launch in Playground" at bounding box center [1381, 482] width 235 height 210
click at [1315, 512] on div "Launch in Playground" at bounding box center [1381, 482] width 235 height 210
click at [1330, 479] on span "Launch in Playground" at bounding box center [1371, 482] width 123 height 14
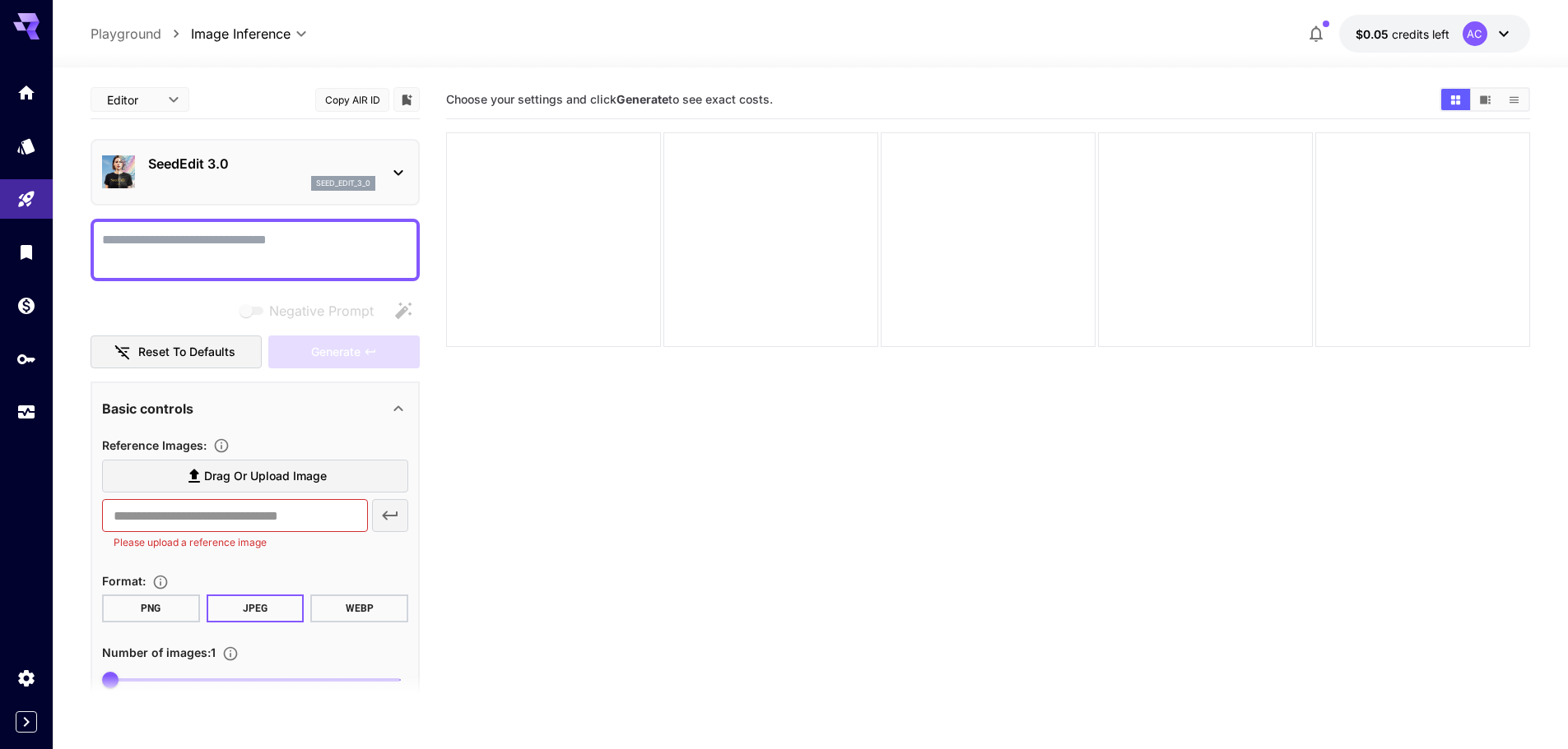
click at [216, 472] on span "Drag or upload image" at bounding box center [265, 476] width 122 height 21
click at [0, 0] on input "Drag or upload image" at bounding box center [0, 0] width 0 height 0
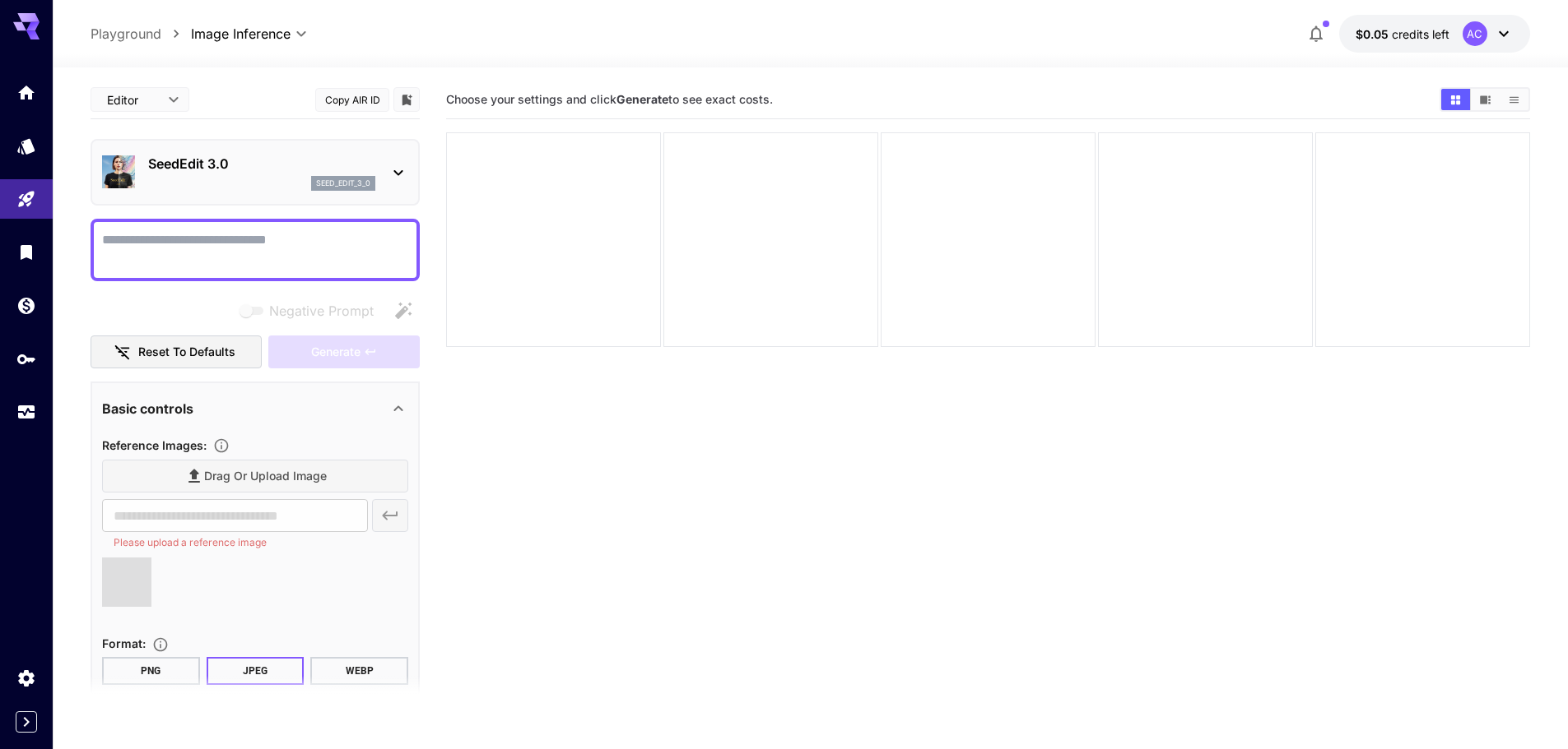
type input "**********"
click at [147, 587] on icon at bounding box center [149, 586] width 20 height 20
